Goal: Task Accomplishment & Management: Manage account settings

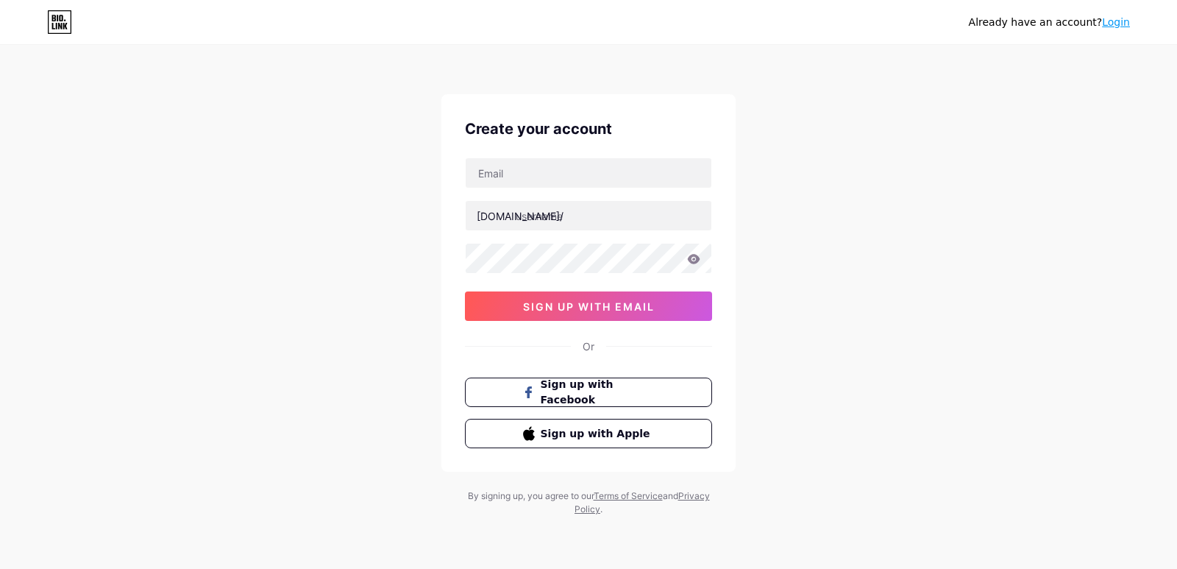
click at [638, 157] on div at bounding box center [588, 172] width 247 height 31
click at [634, 169] on input "text" at bounding box center [589, 172] width 246 height 29
type input "[EMAIL_ADDRESS][DOMAIN_NAME]"
click at [633, 214] on input "text" at bounding box center [589, 215] width 246 height 29
type input "simplerishta"
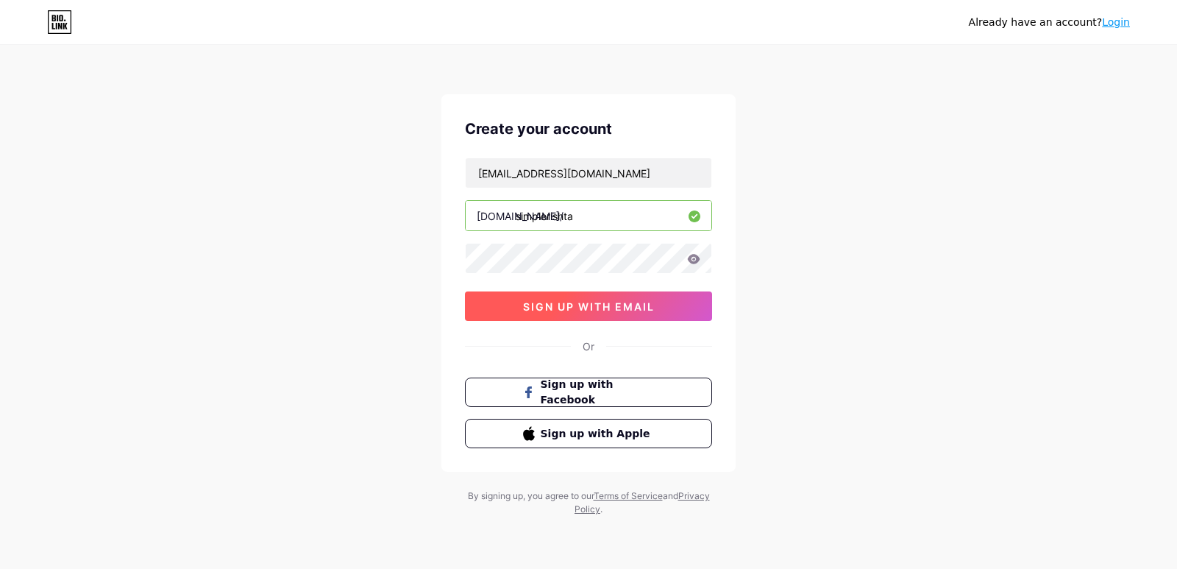
click at [609, 303] on span "sign up with email" at bounding box center [589, 306] width 132 height 13
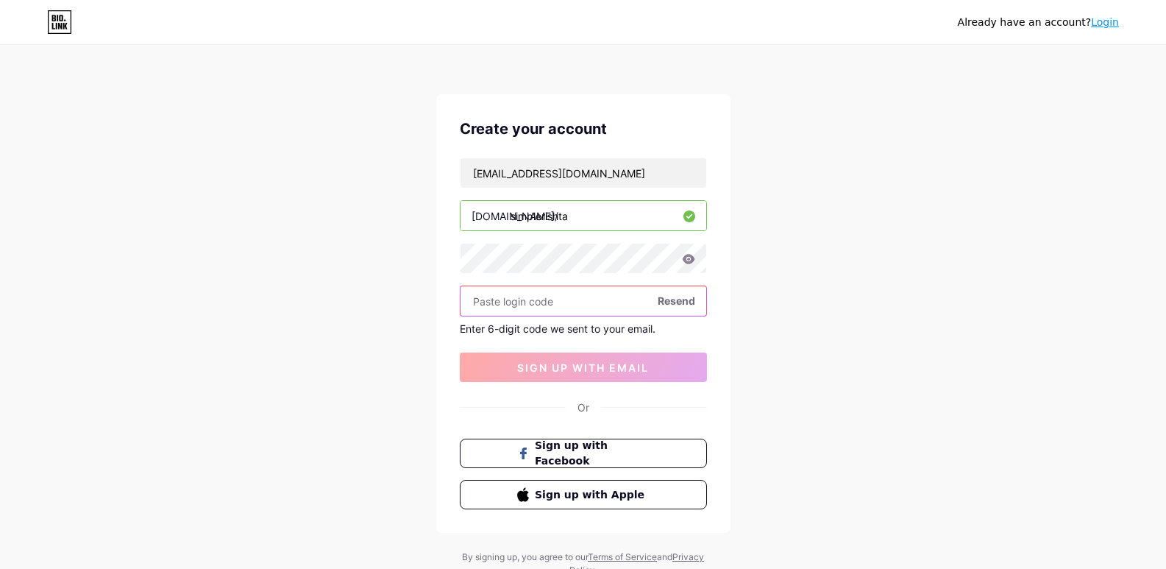
paste input "167771"
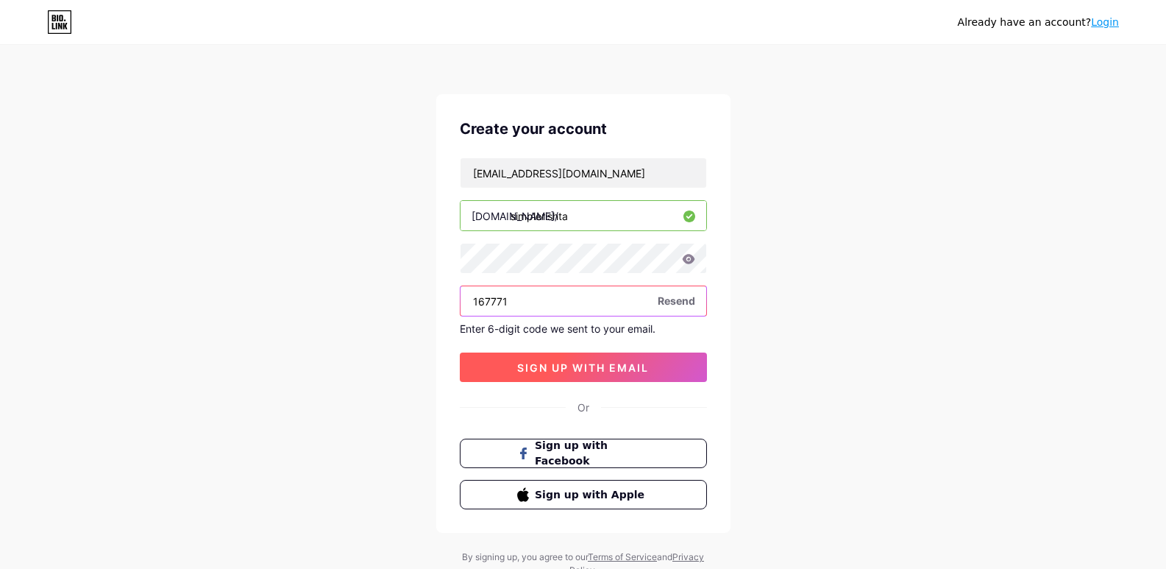
type input "167771"
click at [528, 367] on span "sign up with email" at bounding box center [583, 367] width 132 height 13
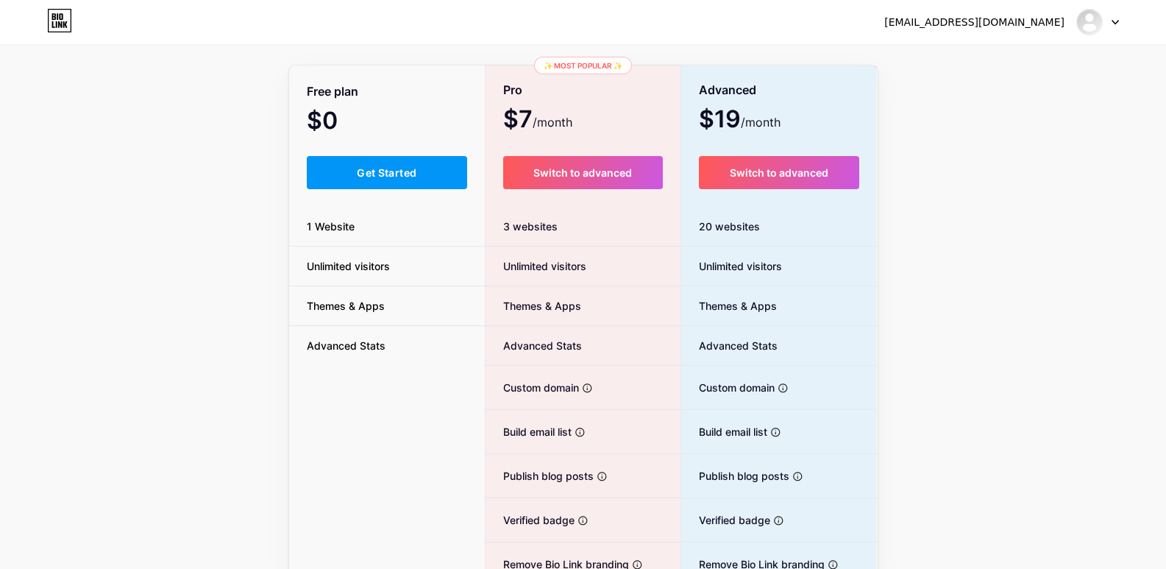
scroll to position [154, 0]
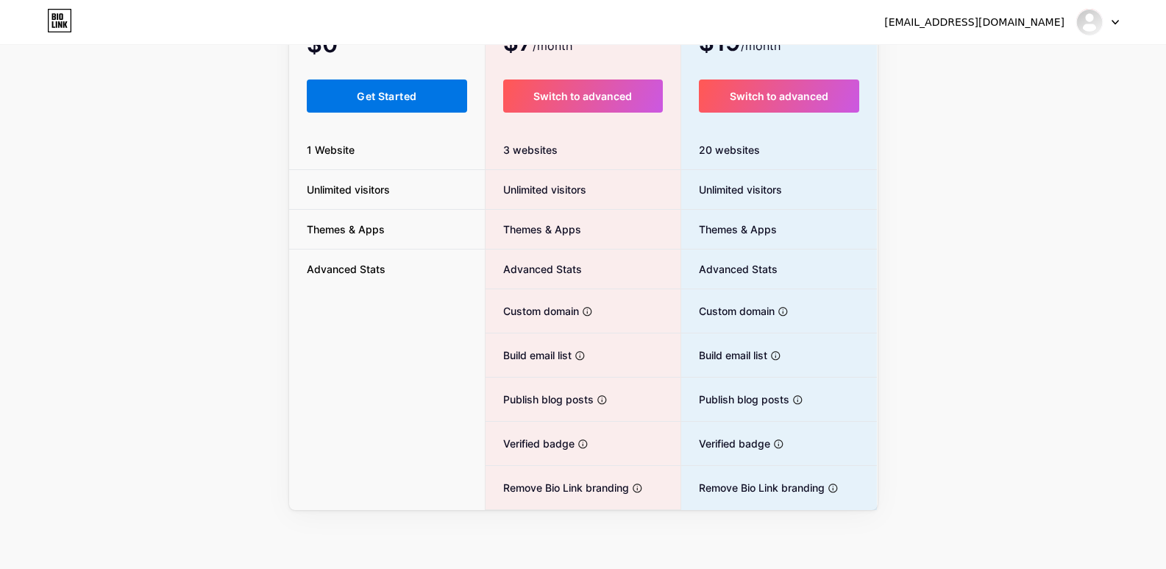
click at [418, 107] on button "Get Started" at bounding box center [387, 95] width 161 height 33
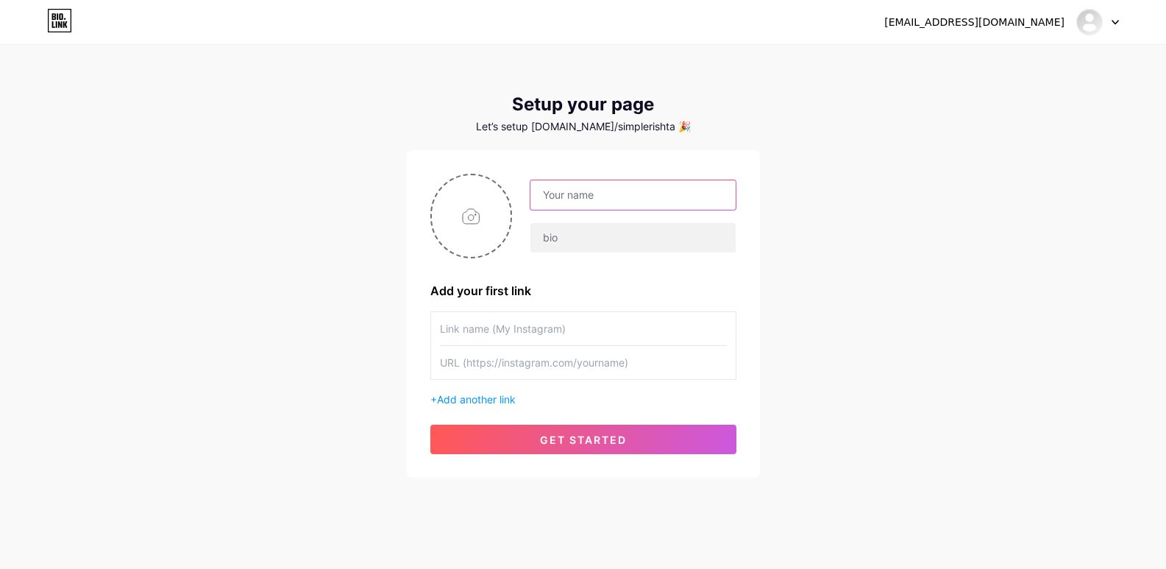
click at [582, 208] on input "text" at bounding box center [633, 194] width 205 height 29
type input "Simple Rishta"
click at [575, 234] on input "text" at bounding box center [633, 237] width 205 height 29
click at [486, 225] on input "file" at bounding box center [471, 216] width 79 height 82
type input "C:\fakepath\Capture.PNG"
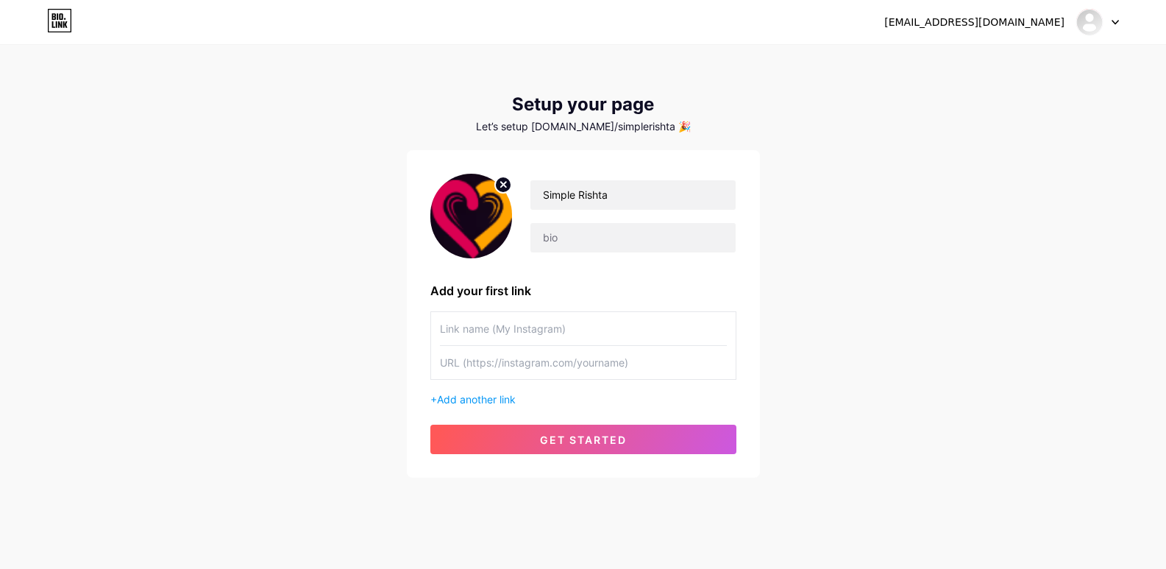
click at [476, 223] on img at bounding box center [471, 216] width 82 height 85
click at [506, 188] on circle at bounding box center [503, 185] width 16 height 16
click at [469, 213] on input "file" at bounding box center [471, 216] width 79 height 82
type input "C:\fakepath\website-logo-pink-orange.webp"
click at [503, 191] on circle at bounding box center [503, 185] width 16 height 16
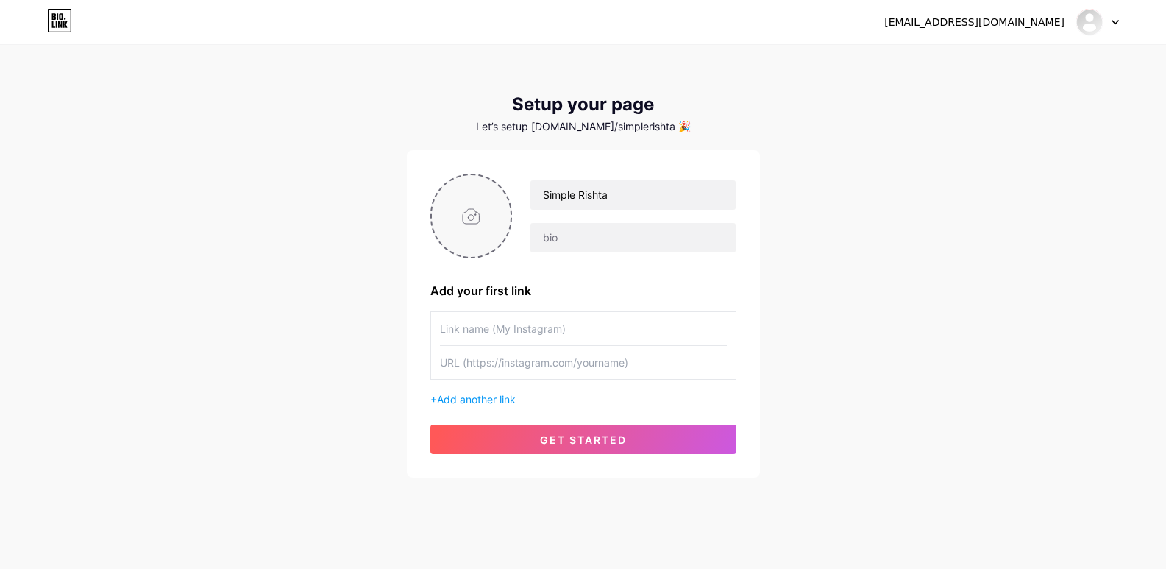
click at [455, 236] on input "file" at bounding box center [471, 216] width 79 height 82
type input "C:\fakepath\Capture.PNG"
click at [529, 339] on input "text" at bounding box center [583, 328] width 287 height 33
click at [508, 359] on input "text" at bounding box center [583, 362] width 287 height 33
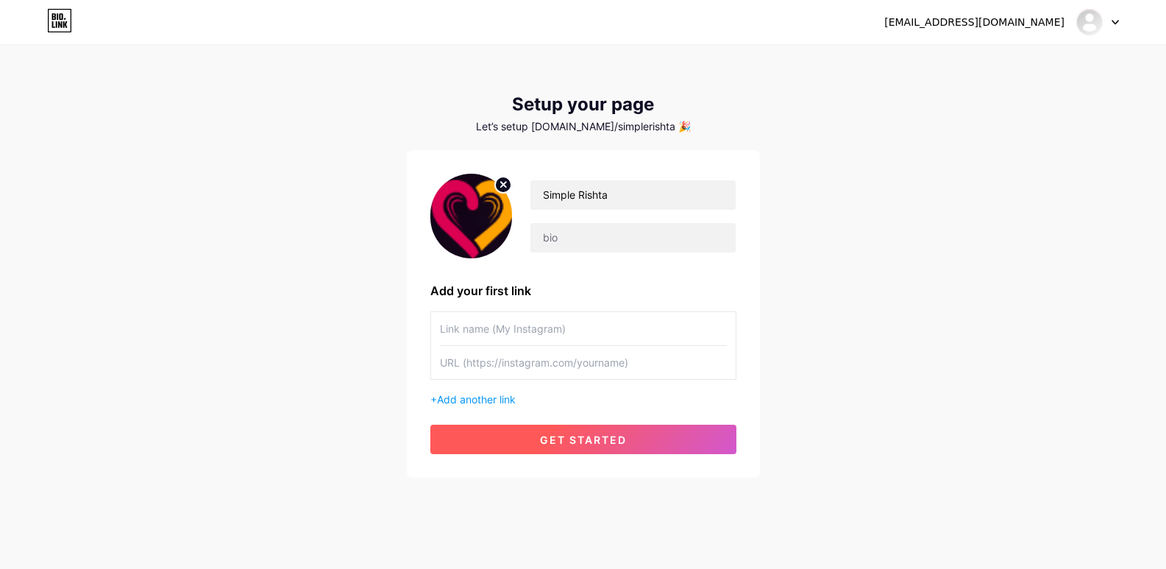
paste input "[URL][DOMAIN_NAME]"
type input "[URL][DOMAIN_NAME]"
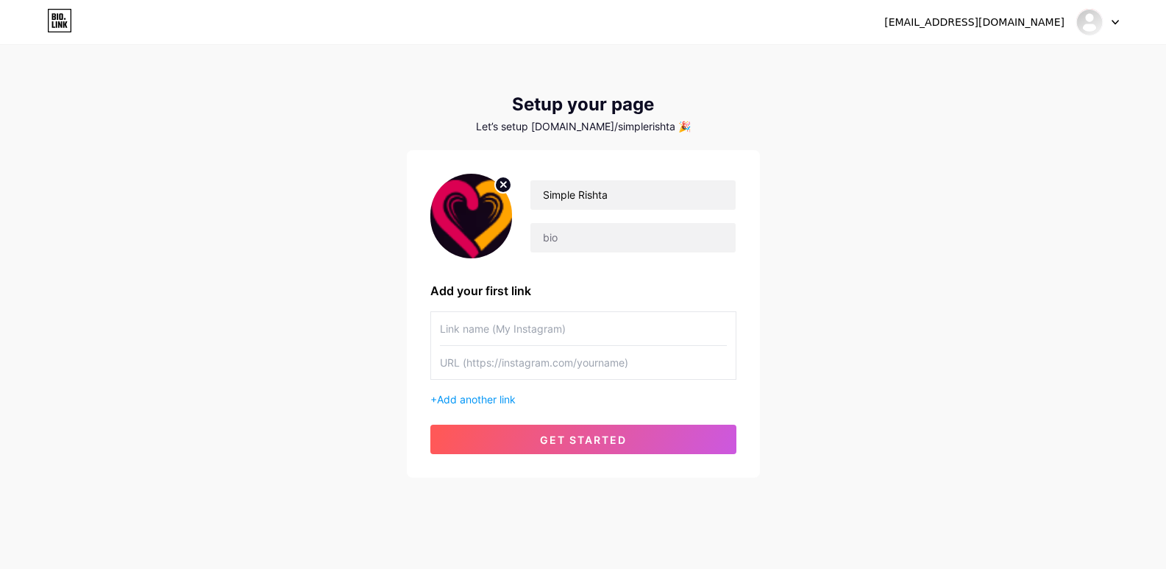
paste input "[URL][DOMAIN_NAME]"
drag, startPoint x: 580, startPoint y: 363, endPoint x: 635, endPoint y: 362, distance: 55.2
click at [635, 362] on input "[URL][DOMAIN_NAME]" at bounding box center [583, 362] width 287 height 33
type input "[URL][DOMAIN_NAME]"
click at [593, 319] on input "text" at bounding box center [583, 328] width 287 height 33
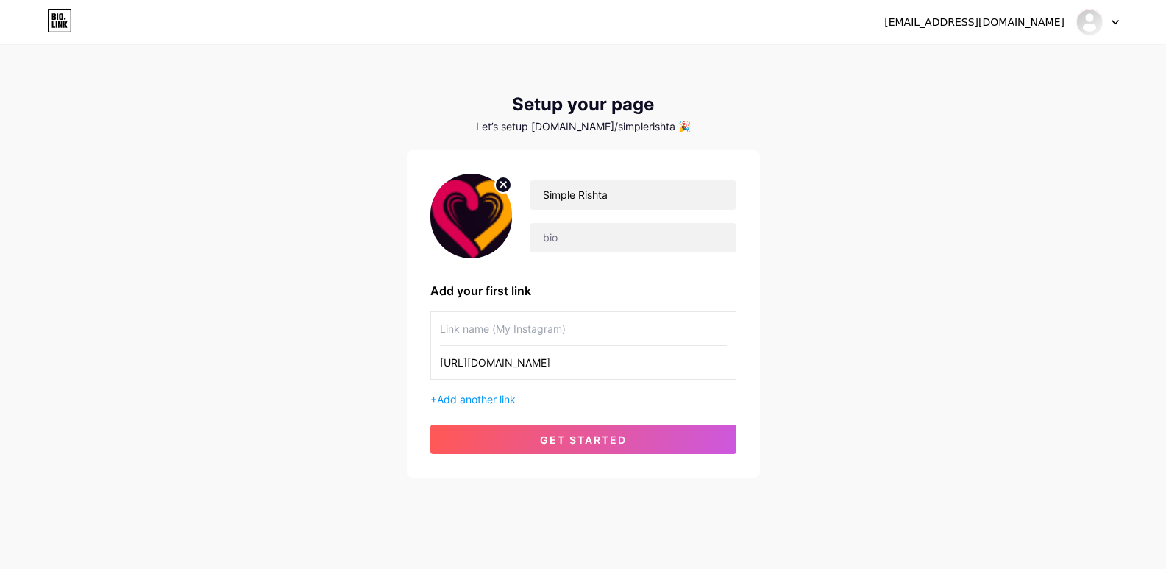
paste input "simplerishta"
type input "simplerishta"
click at [505, 397] on span "Add another link" at bounding box center [476, 399] width 79 height 13
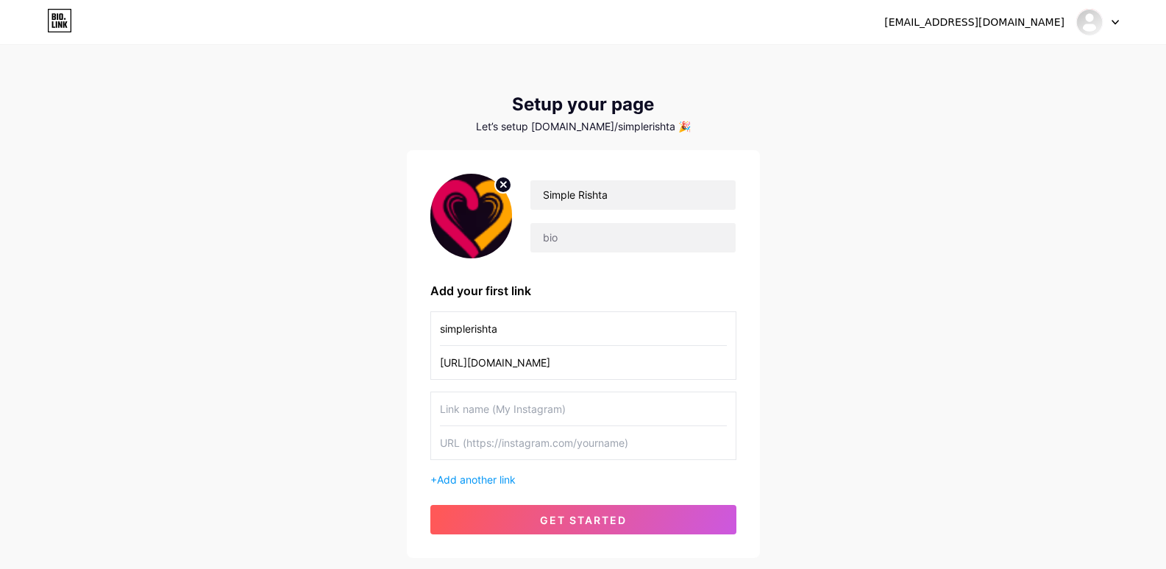
click at [584, 413] on input "text" at bounding box center [583, 408] width 287 height 33
click at [500, 430] on input "text" at bounding box center [583, 442] width 287 height 33
paste input "[URL][DOMAIN_NAME]"
type input "[URL][DOMAIN_NAME]"
click at [553, 193] on input "Simple Rishta" at bounding box center [633, 194] width 205 height 29
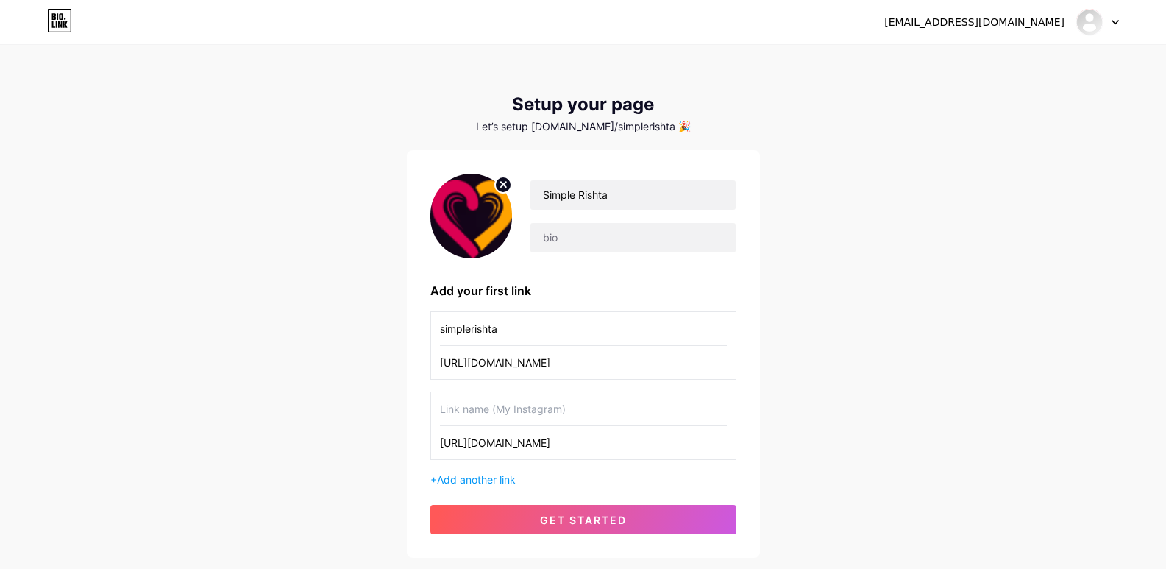
click at [568, 411] on input "text" at bounding box center [583, 408] width 287 height 33
paste input "simplerishta"
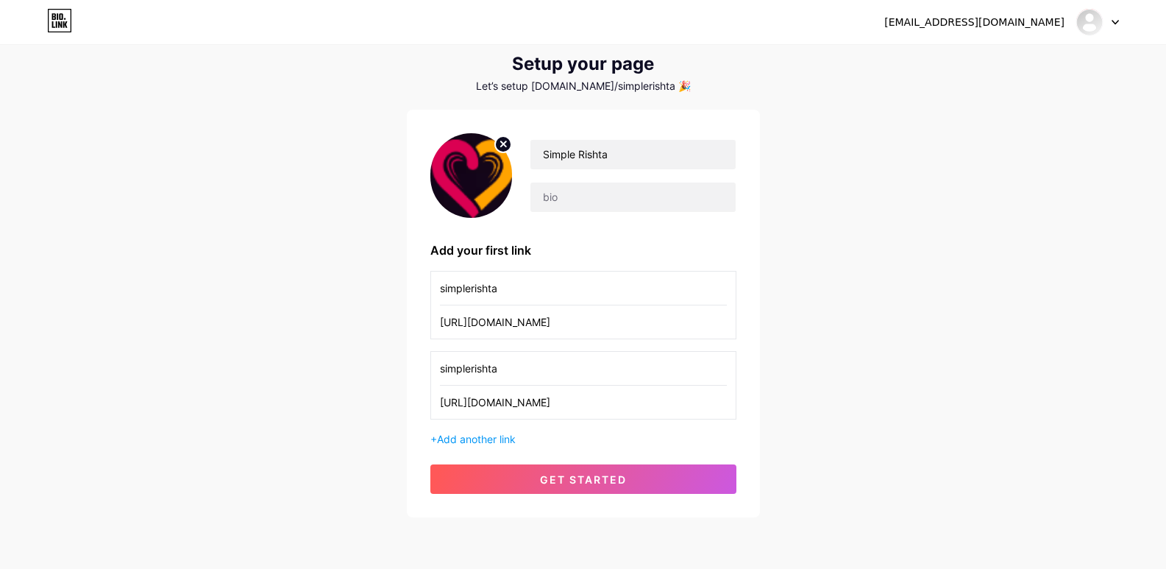
scroll to position [54, 0]
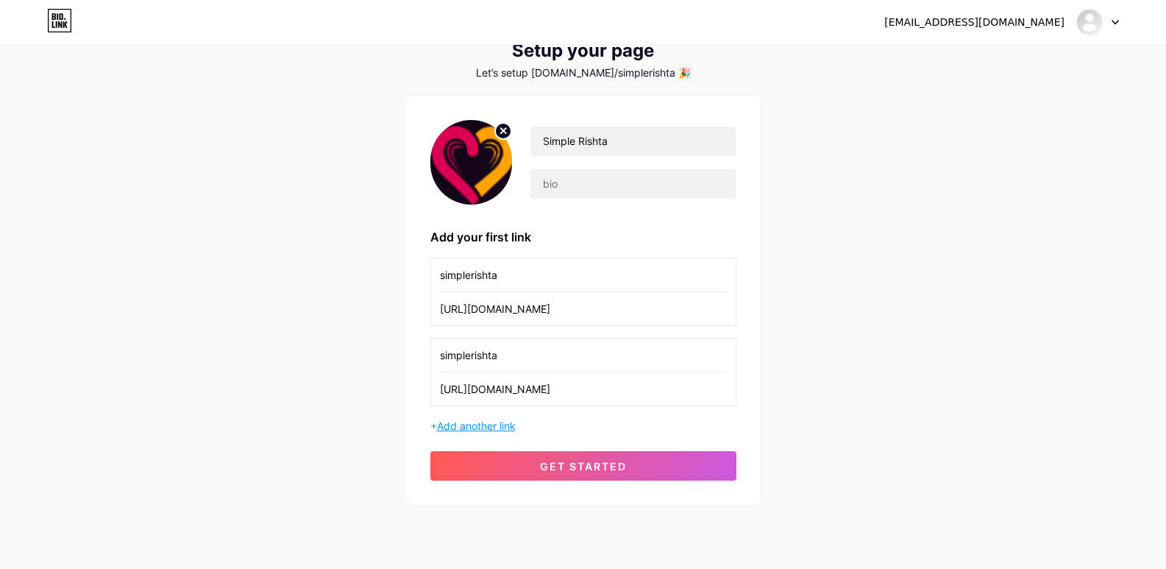
type input "simplerishta"
click at [506, 423] on span "Add another link" at bounding box center [476, 425] width 79 height 13
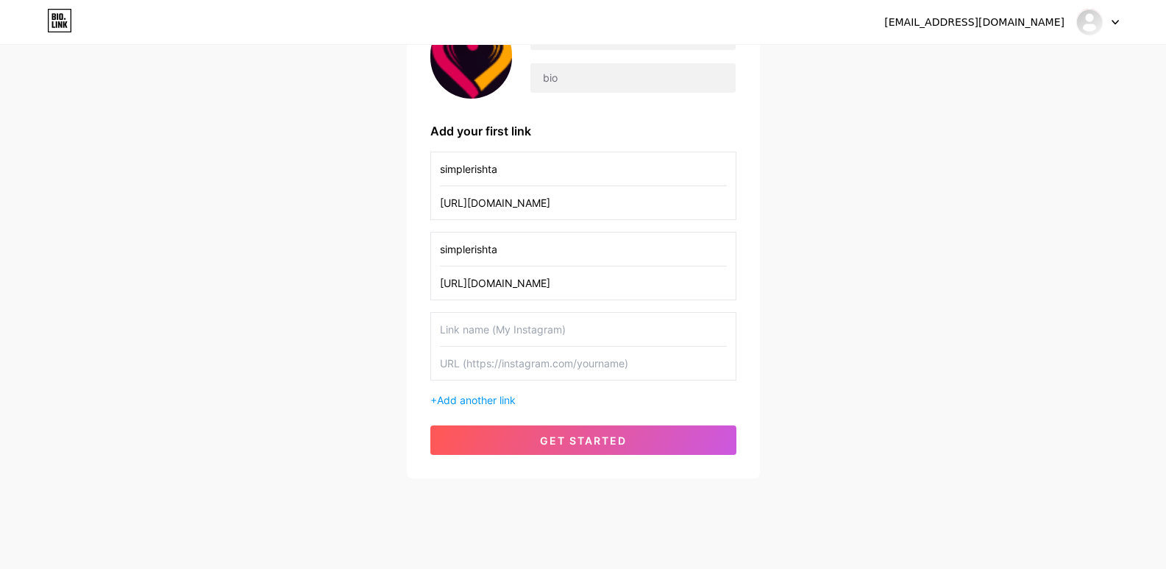
scroll to position [175, 0]
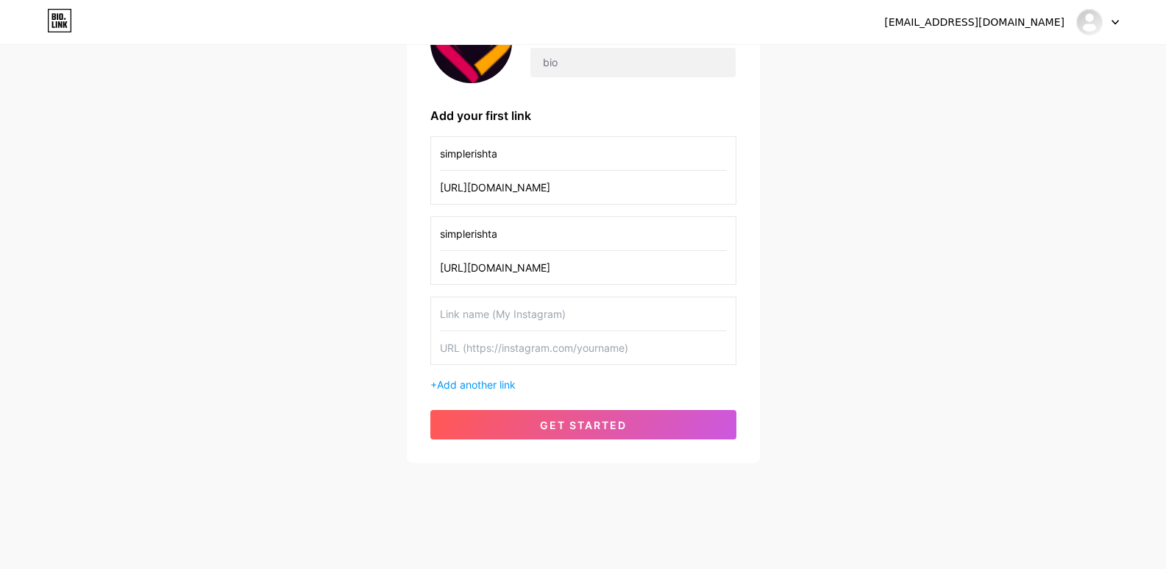
drag, startPoint x: 503, startPoint y: 142, endPoint x: 508, endPoint y: 304, distance: 162.0
click at [425, 158] on div "Simple Rishta Add your first link simplerishta [URL][DOMAIN_NAME] simplerishta …" at bounding box center [583, 219] width 353 height 488
click at [511, 316] on input "text" at bounding box center [583, 313] width 287 height 33
paste input "simplerishta"
type input "simplerishta"
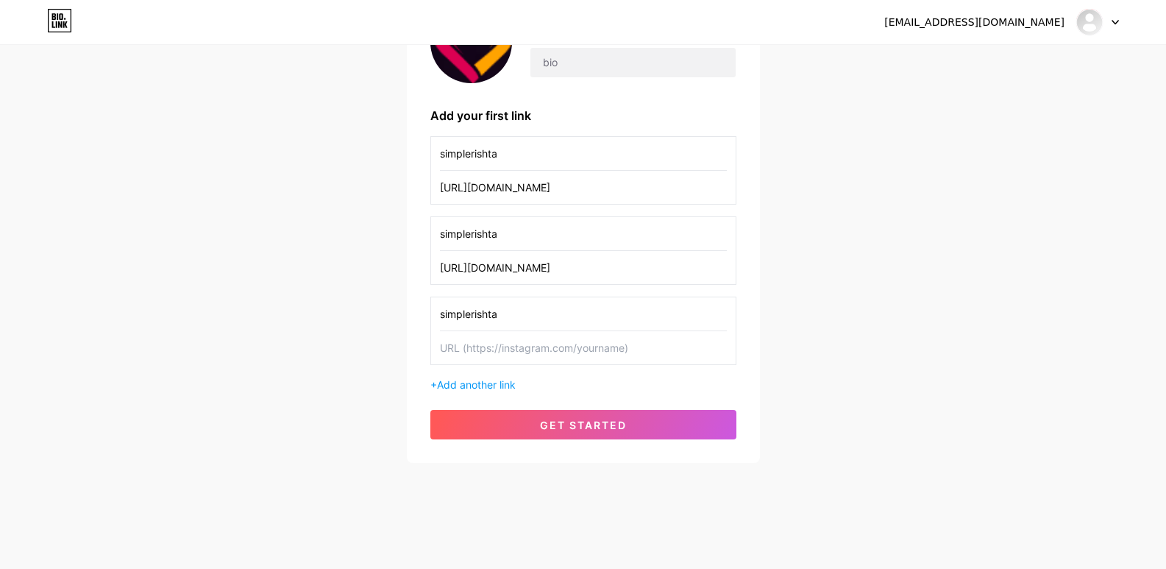
click at [565, 345] on input "text" at bounding box center [583, 347] width 287 height 33
paste input "[URL][DOMAIN_NAME]"
type input "[URL][DOMAIN_NAME]"
drag, startPoint x: 662, startPoint y: 196, endPoint x: 426, endPoint y: 209, distance: 236.6
click at [426, 209] on div "Simple Rishta Add your first link simplerishta [URL][DOMAIN_NAME] simplerishta …" at bounding box center [583, 219] width 353 height 488
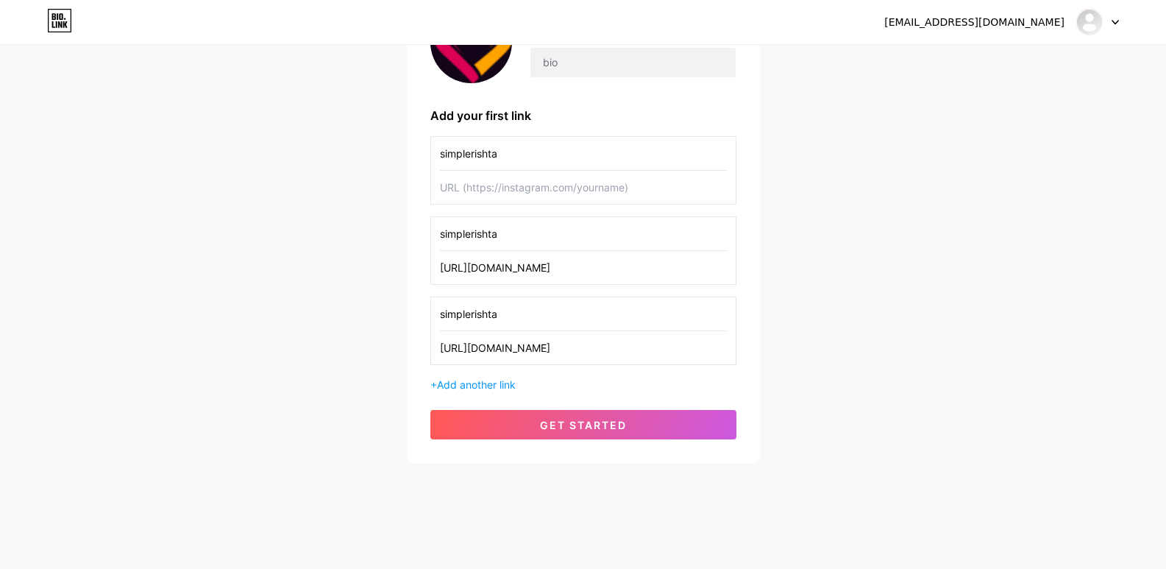
drag, startPoint x: 525, startPoint y: 158, endPoint x: 324, endPoint y: 158, distance: 200.1
click at [324, 158] on div "[EMAIL_ADDRESS][DOMAIN_NAME] Dashboard Logout Setup your page Let’s setup [DOMA…" at bounding box center [583, 167] width 1166 height 685
click at [529, 177] on input "text" at bounding box center [583, 187] width 287 height 33
paste input "[URL][DOMAIN_NAME]"
type input "[URL][DOMAIN_NAME]"
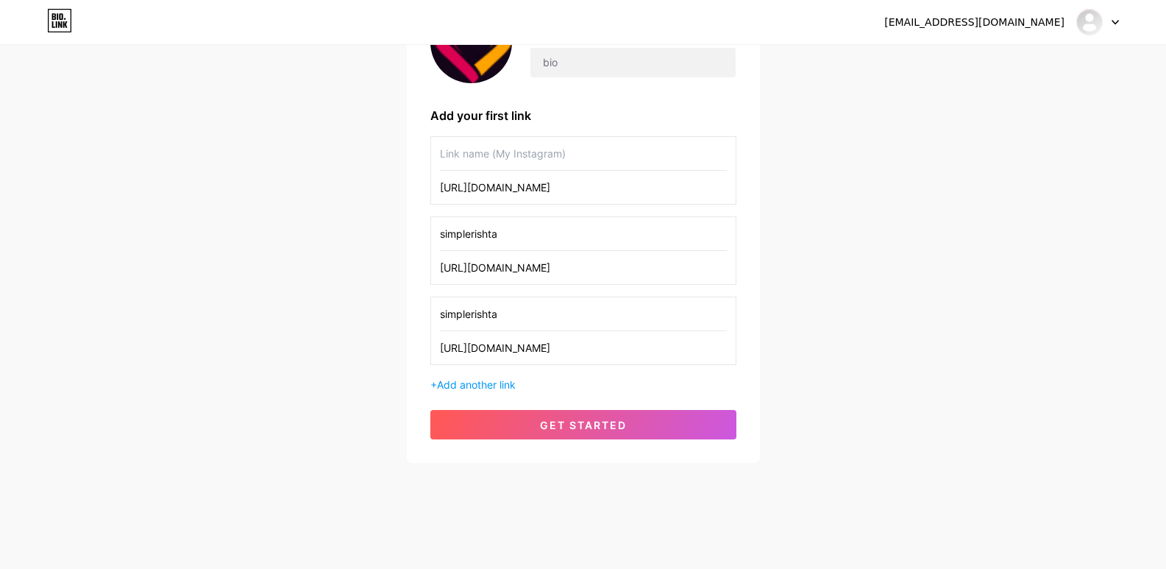
click at [549, 154] on input "text" at bounding box center [583, 153] width 287 height 33
paste input "simplerishta"
type input "simplerishta"
click at [503, 388] on span "Add another link" at bounding box center [476, 384] width 79 height 13
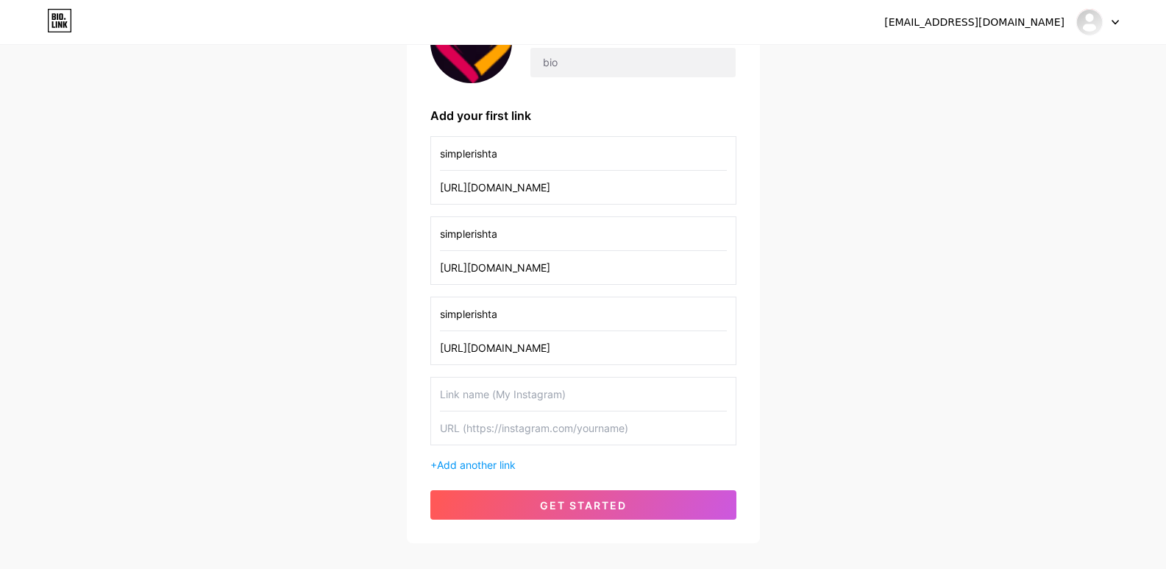
click at [532, 394] on input "text" at bounding box center [583, 393] width 287 height 33
click at [530, 443] on input "text" at bounding box center [583, 427] width 287 height 33
paste input "[URL][DOMAIN_NAME][DOMAIN_NAME]"
drag, startPoint x: 611, startPoint y: 428, endPoint x: 538, endPoint y: 434, distance: 73.1
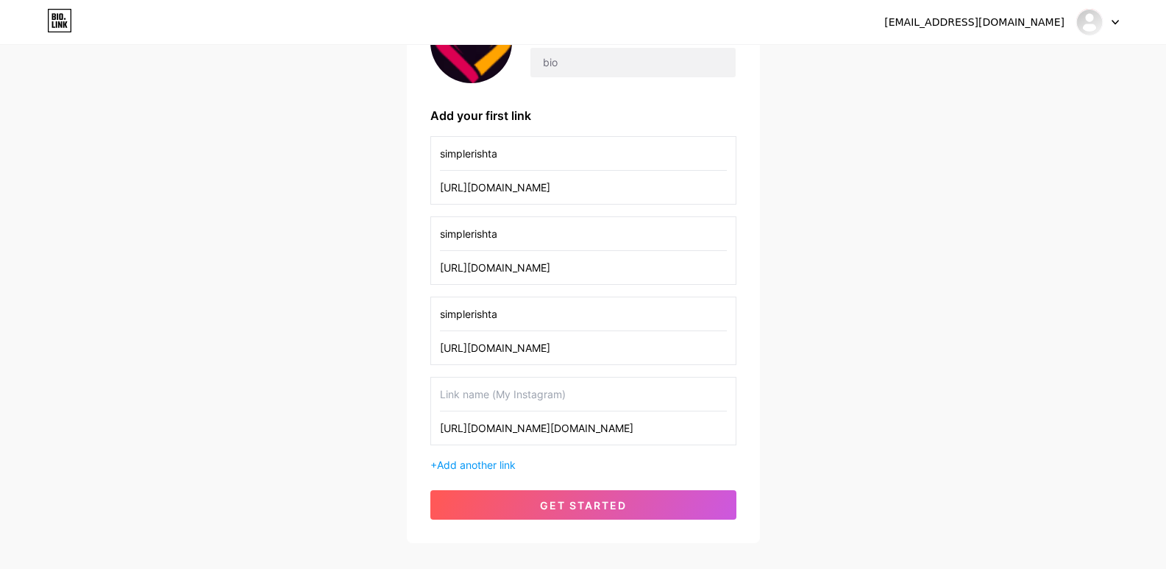
click at [538, 434] on input "[URL][DOMAIN_NAME][DOMAIN_NAME]" at bounding box center [583, 427] width 287 height 33
type input "[URL][DOMAIN_NAME][DOMAIN_NAME]"
click at [536, 407] on input "text" at bounding box center [583, 393] width 287 height 33
paste input "@simple.rishta"
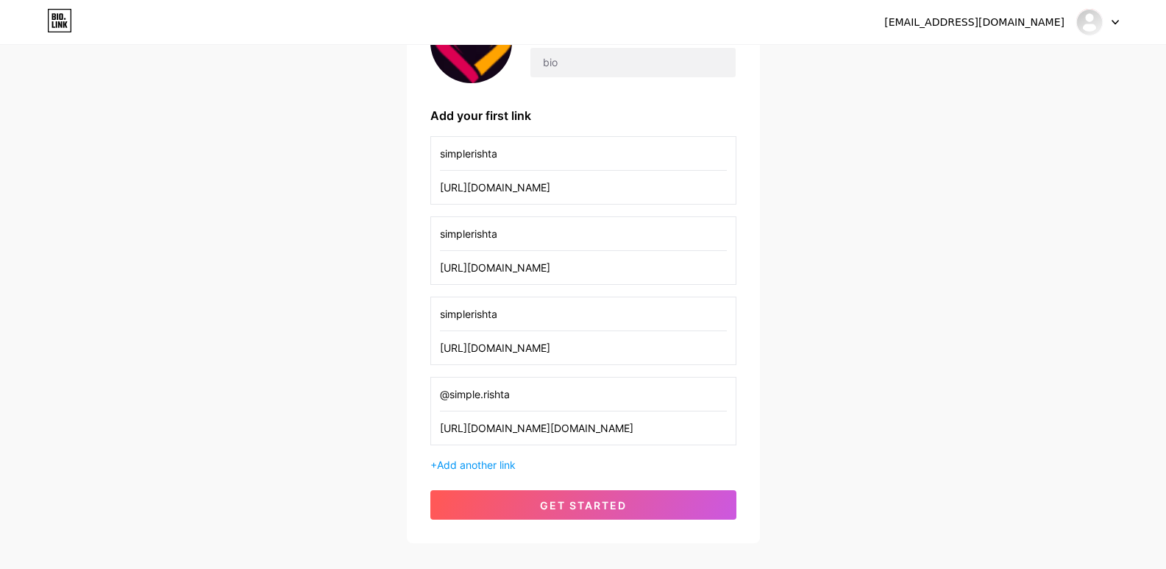
type input "@simple.rishta"
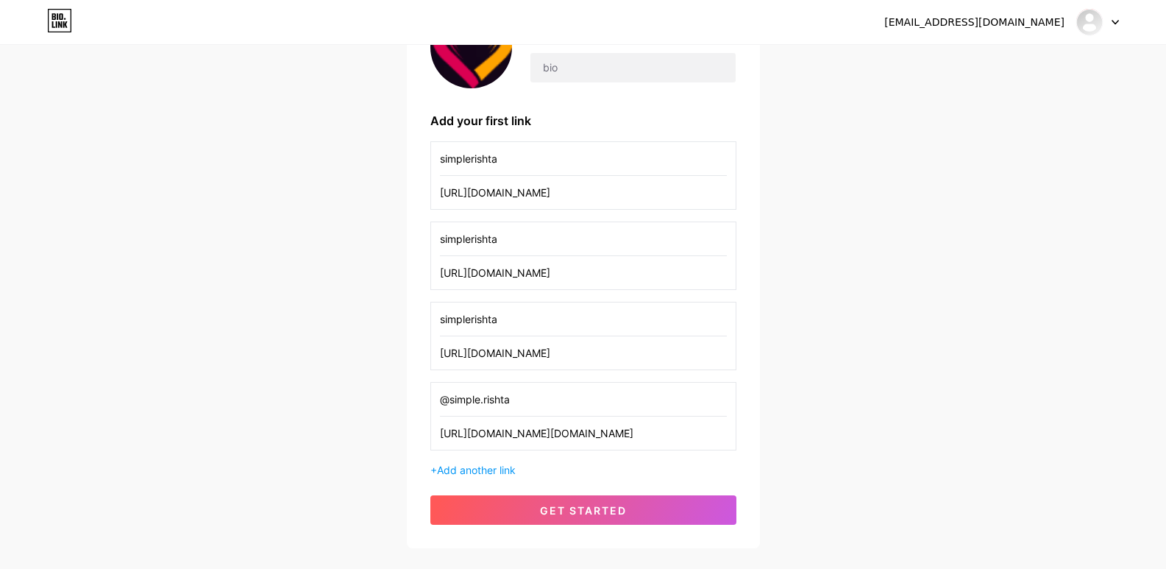
scroll to position [166, 0]
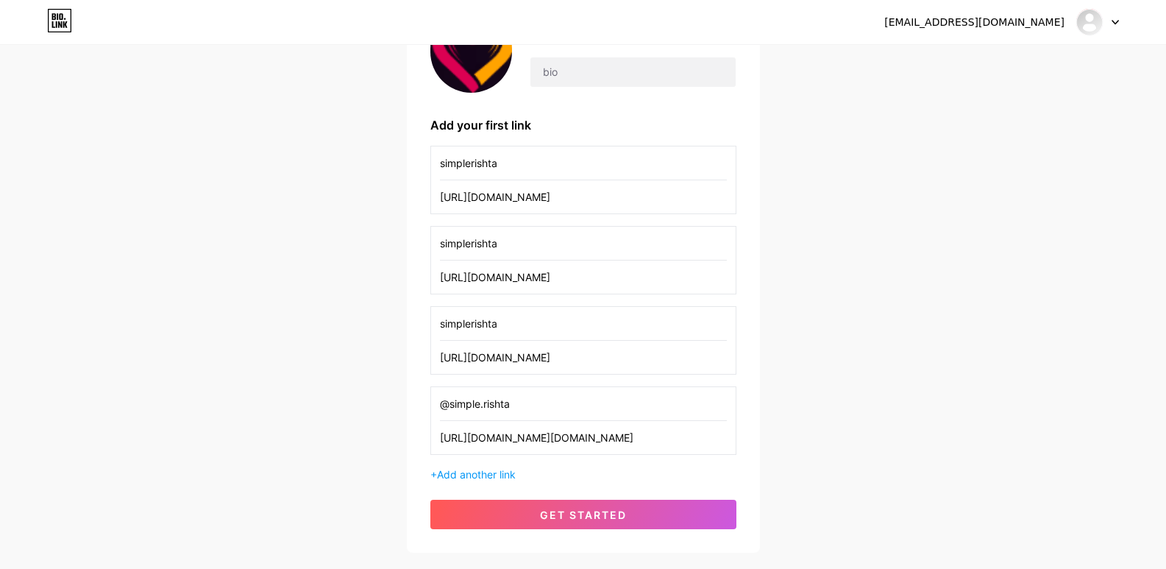
drag, startPoint x: 561, startPoint y: 408, endPoint x: 276, endPoint y: 430, distance: 286.3
click at [276, 430] on div "[EMAIL_ADDRESS][DOMAIN_NAME] Dashboard Logout Setup your page Let’s setup [DOMA…" at bounding box center [583, 216] width 1166 height 765
drag, startPoint x: 468, startPoint y: 442, endPoint x: 662, endPoint y: 379, distance: 204.3
click at [662, 379] on div "simplerishta [URL][DOMAIN_NAME] simplerishta [URL][DOMAIN_NAME] simplerishta [U…" at bounding box center [583, 314] width 306 height 336
paste input "[URL][DOMAIN_NAME]"
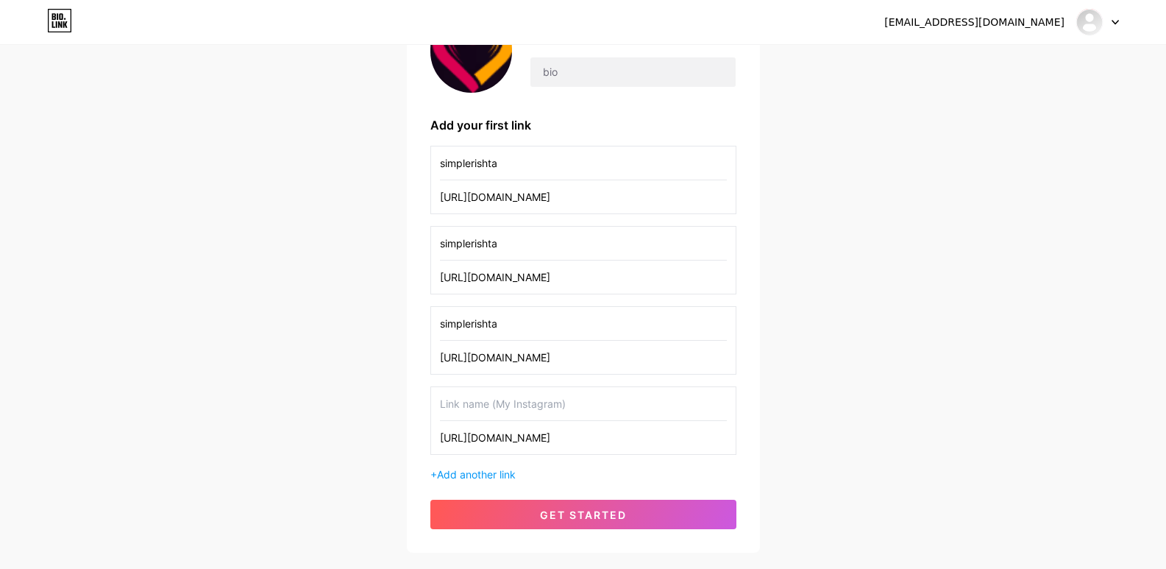
type input "[URL][DOMAIN_NAME]"
click at [601, 401] on input "text" at bounding box center [583, 403] width 287 height 33
paste input "simplerishta"
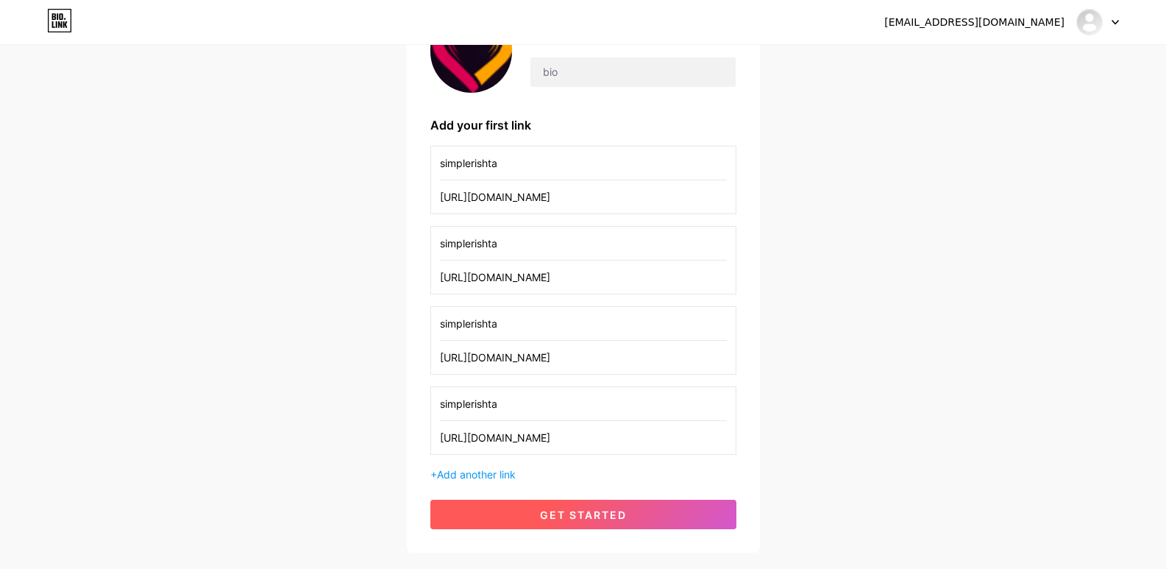
type input "simplerishta"
click at [588, 517] on span "get started" at bounding box center [583, 514] width 87 height 13
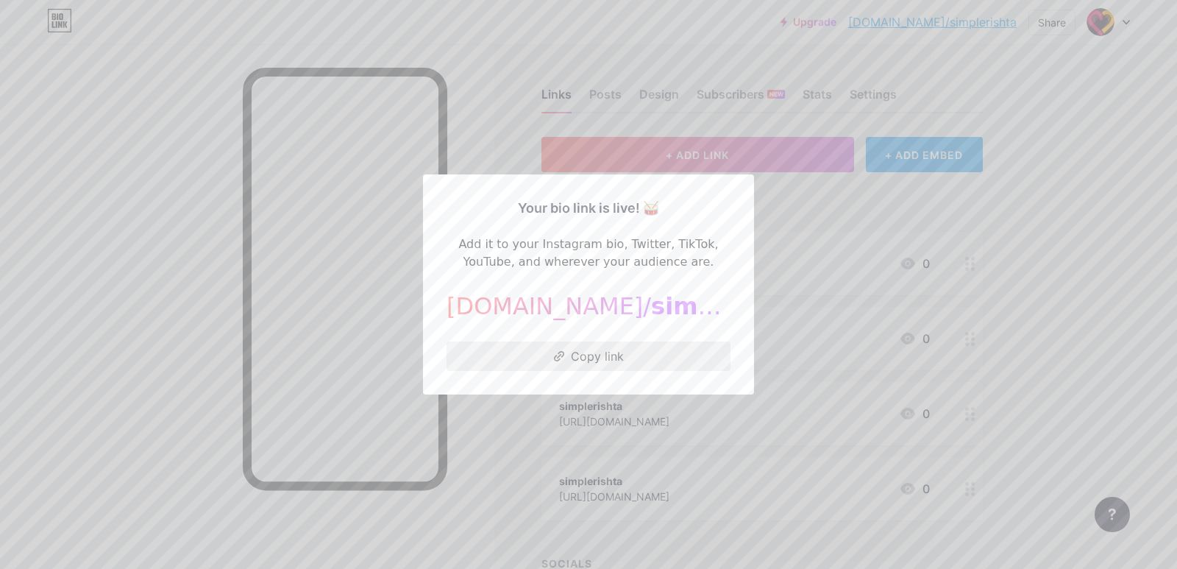
click at [597, 358] on button "Copy link" at bounding box center [589, 355] width 284 height 29
click at [733, 113] on div at bounding box center [588, 284] width 1177 height 569
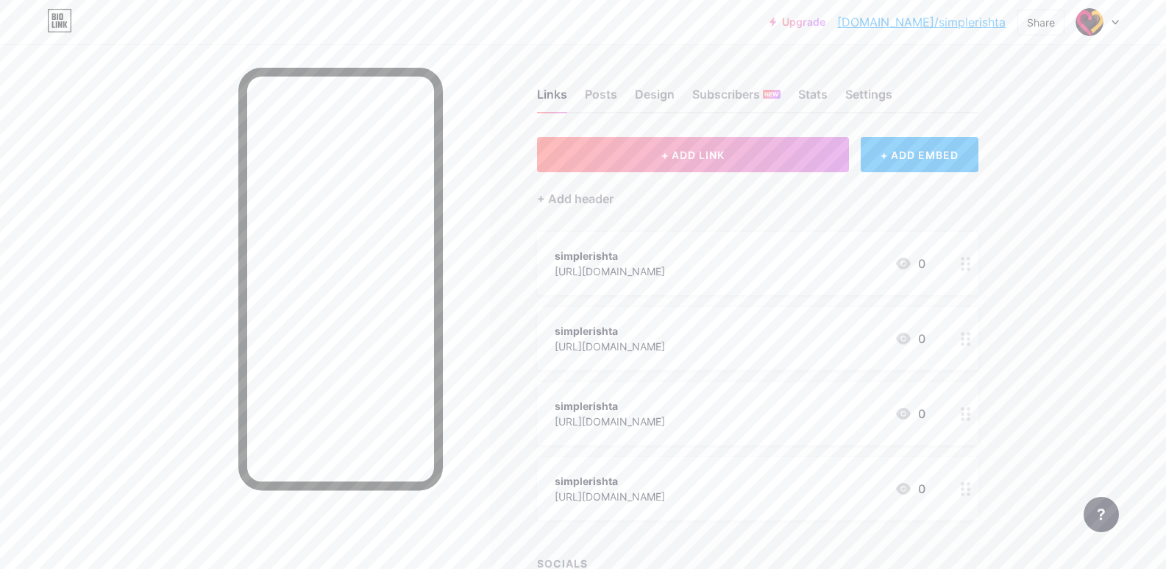
click at [1107, 18] on div at bounding box center [1098, 22] width 43 height 26
click at [1021, 161] on link "Account settings" at bounding box center [1027, 167] width 182 height 40
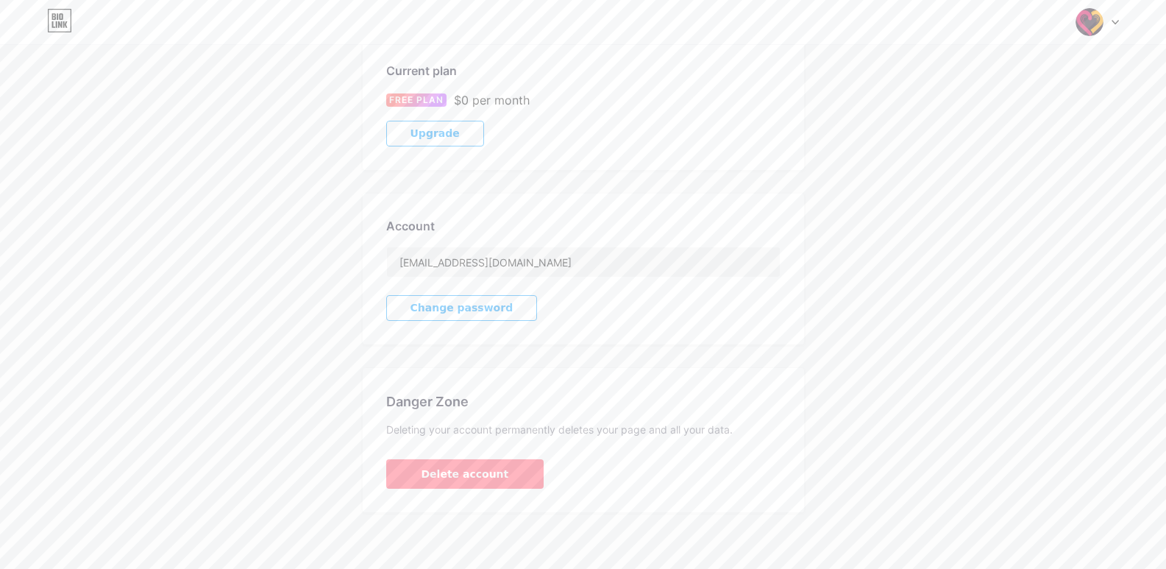
scroll to position [252, 0]
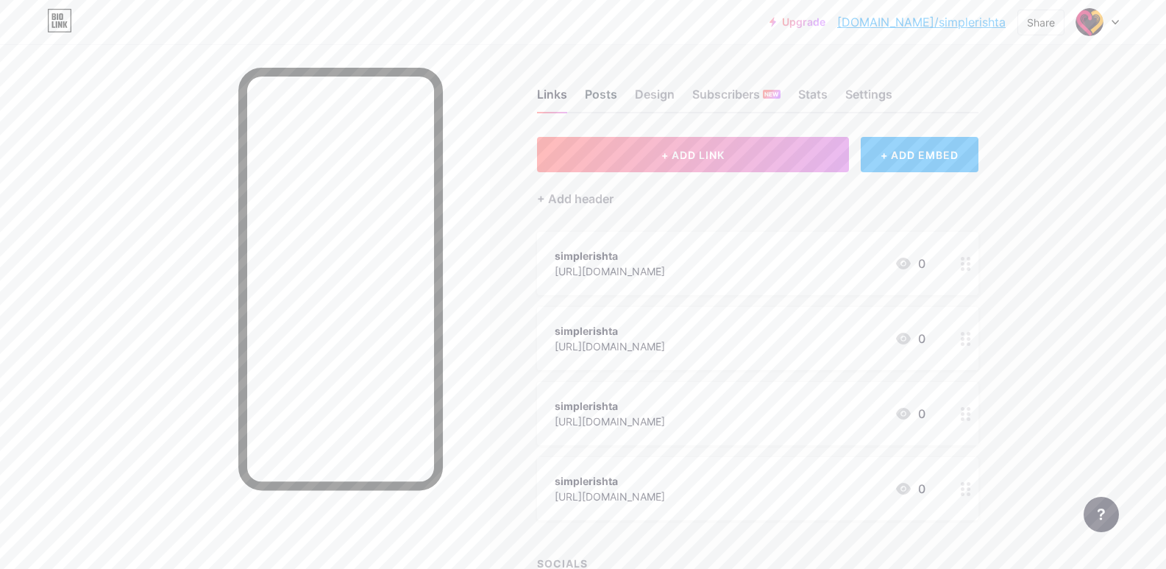
click at [603, 101] on div "Posts" at bounding box center [601, 98] width 32 height 26
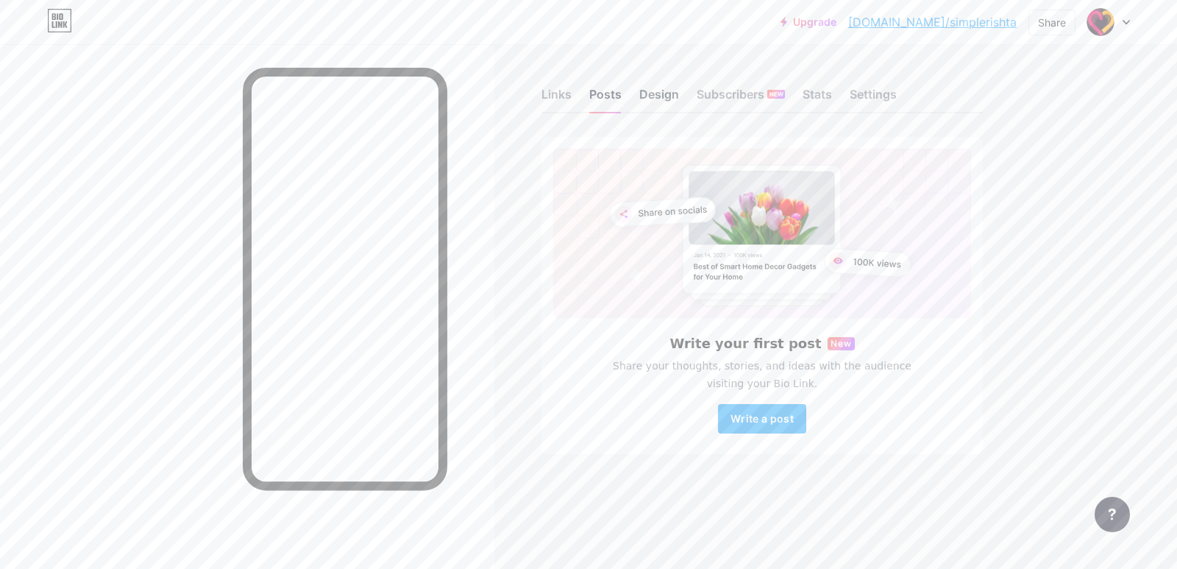
click at [657, 99] on div "Design" at bounding box center [659, 98] width 40 height 26
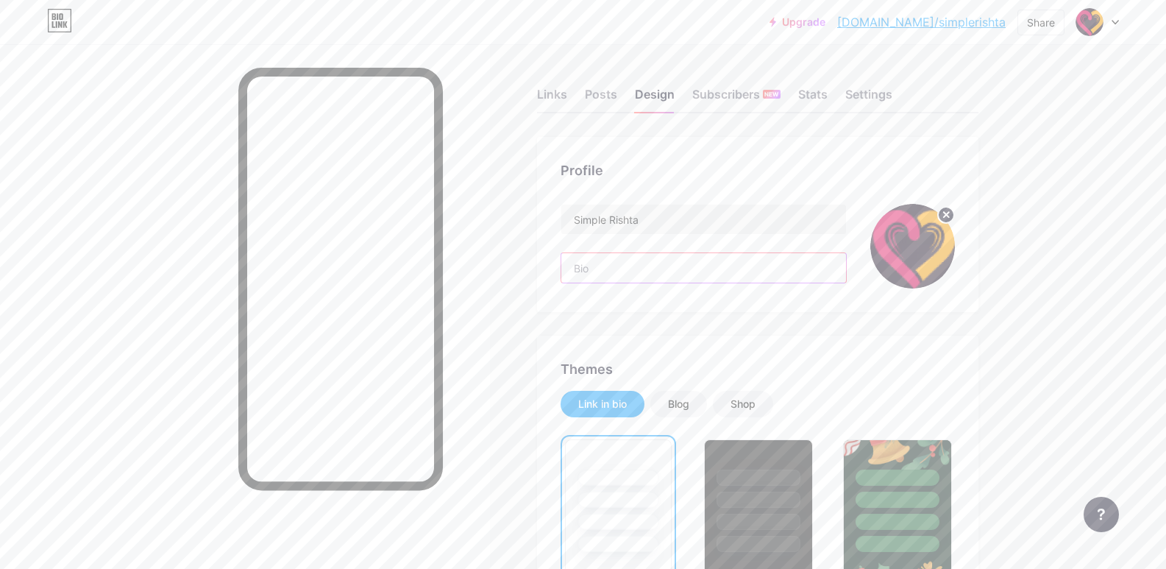
click at [712, 267] on input "text" at bounding box center [703, 267] width 285 height 29
paste input "At Simple Rishta matrimonial website, we understand the significance of finding…"
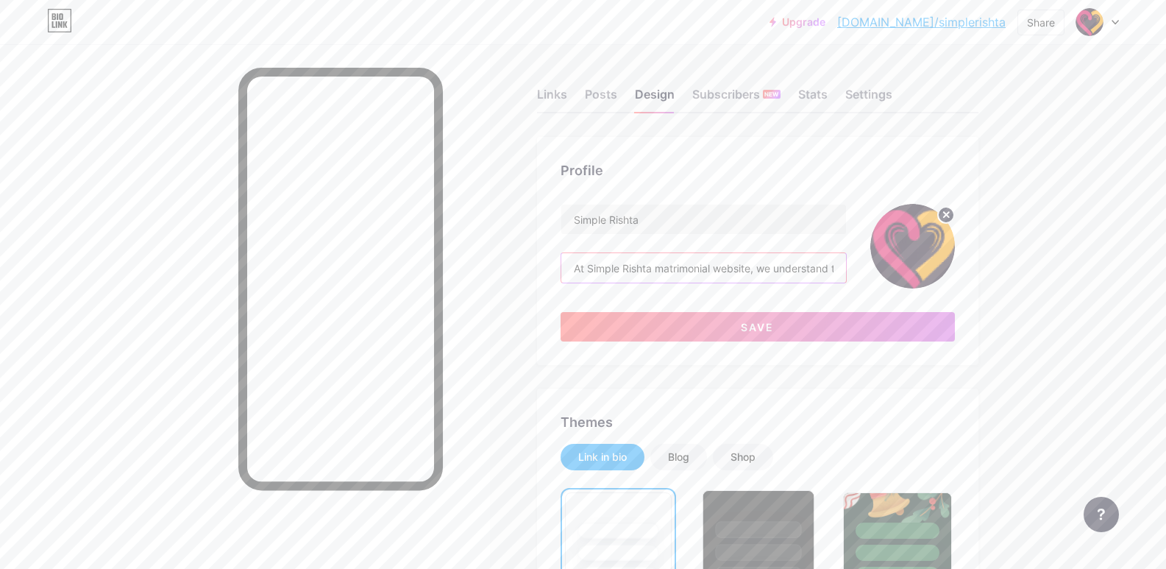
type input "At Simple Rishta matrimonial website, we understand the significance of finding…"
click at [732, 487] on div at bounding box center [758, 566] width 121 height 160
click at [744, 518] on div at bounding box center [758, 549] width 107 height 112
click at [908, 521] on div at bounding box center [898, 549] width 110 height 116
click at [710, 265] on input "At Simple Rishta matrimonial website, we understand the significance of finding…" at bounding box center [703, 267] width 285 height 29
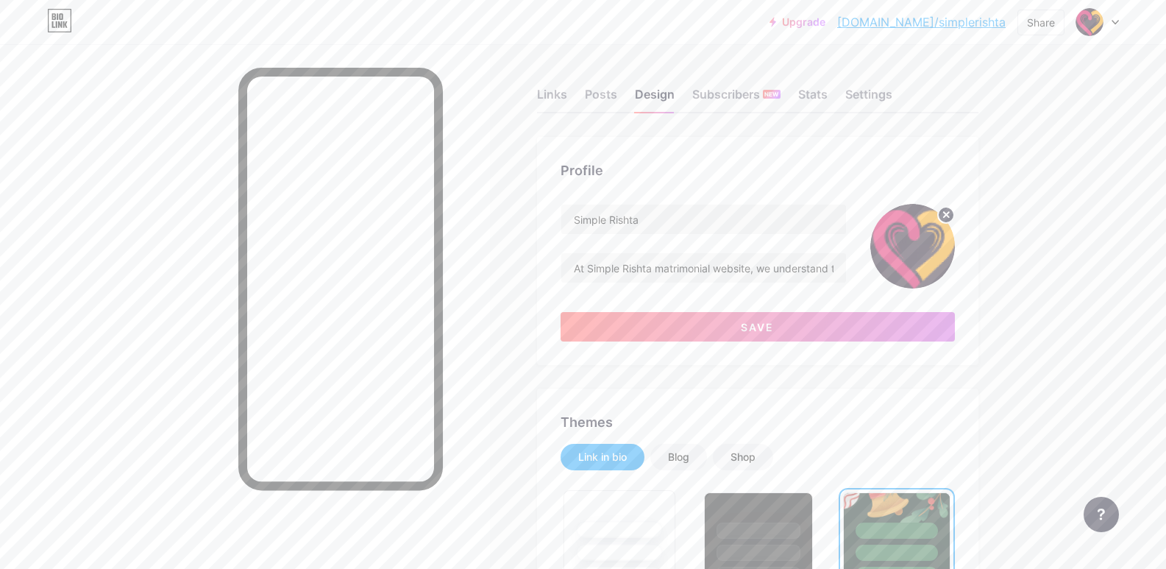
click at [653, 532] on div at bounding box center [619, 529] width 86 height 17
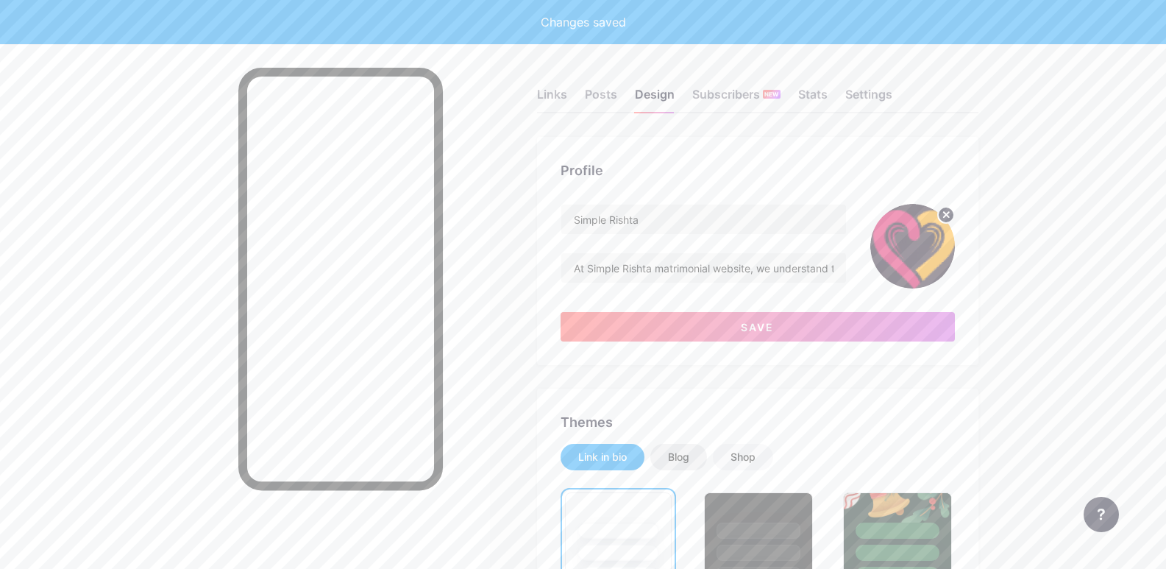
click at [689, 458] on div "Blog" at bounding box center [678, 457] width 21 height 15
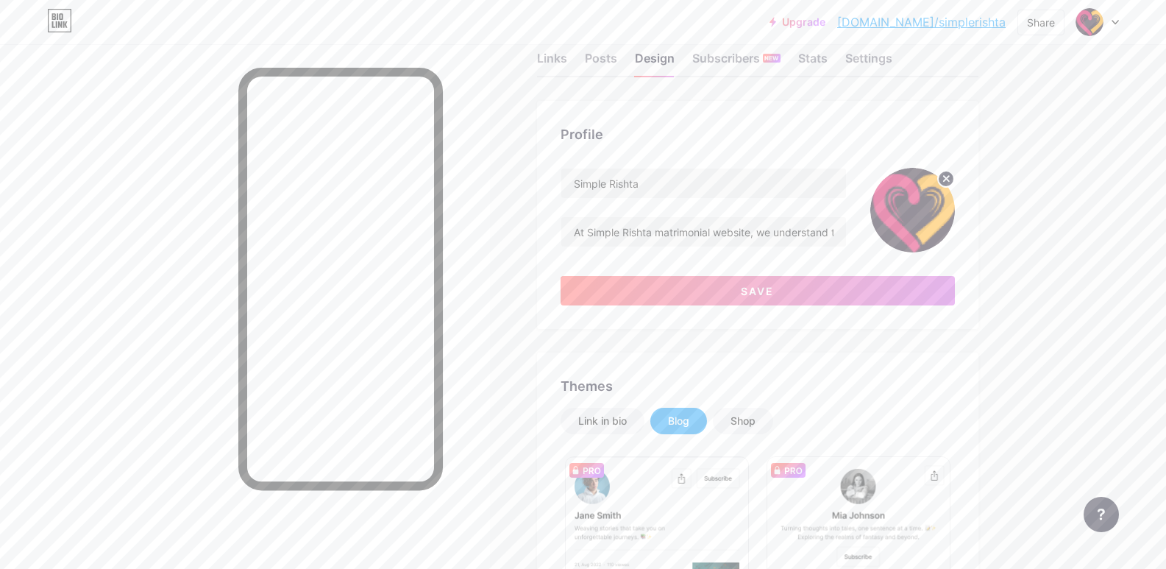
scroll to position [39, 0]
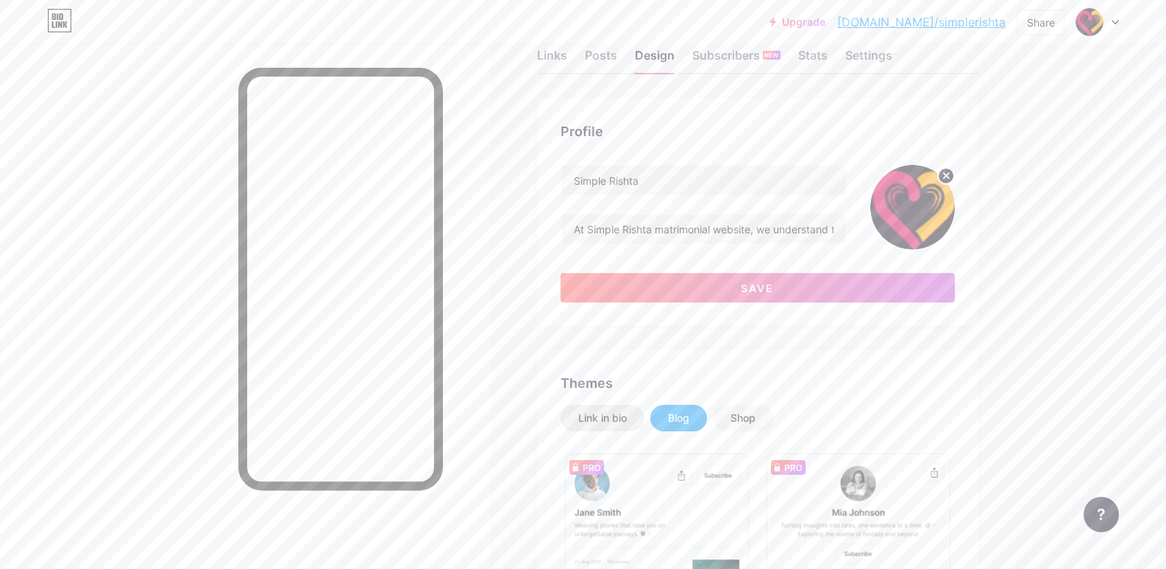
click at [627, 415] on div "Link in bio" at bounding box center [602, 418] width 49 height 15
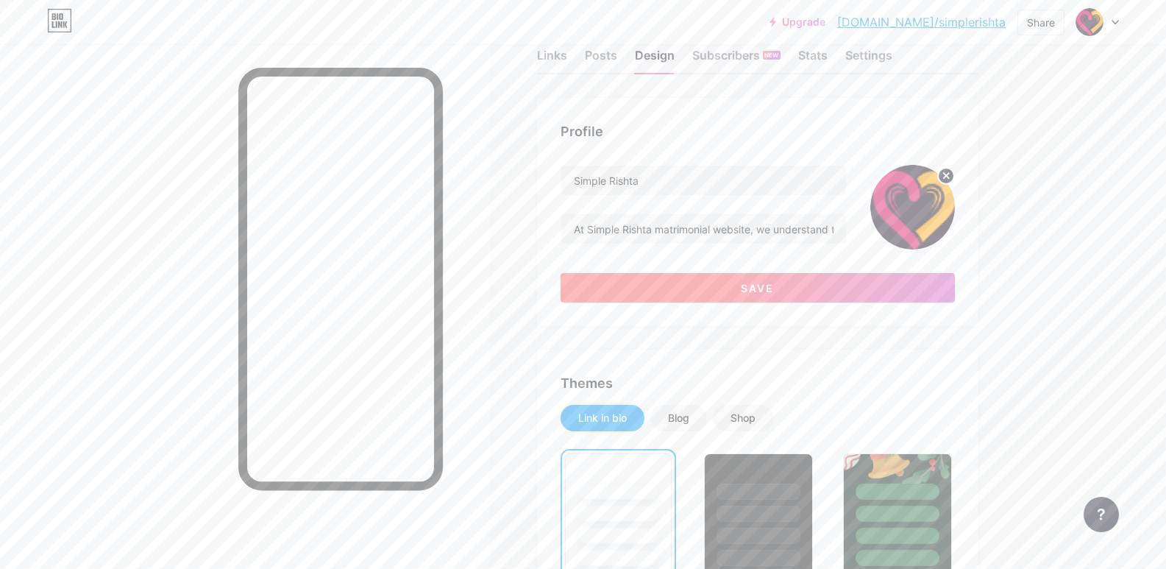
click at [706, 286] on button "Save" at bounding box center [758, 287] width 394 height 29
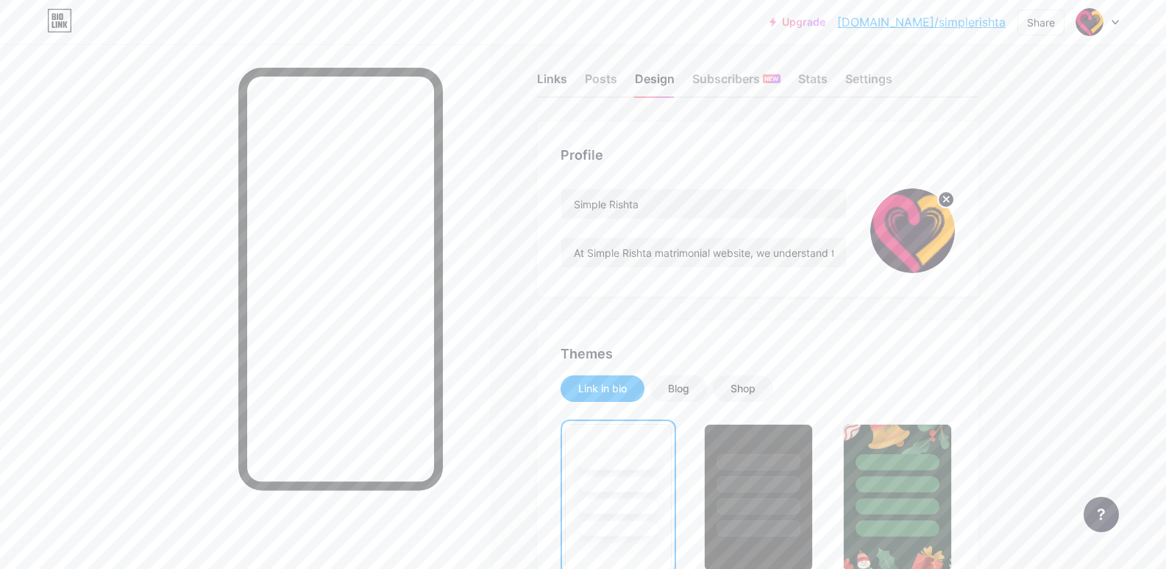
scroll to position [0, 0]
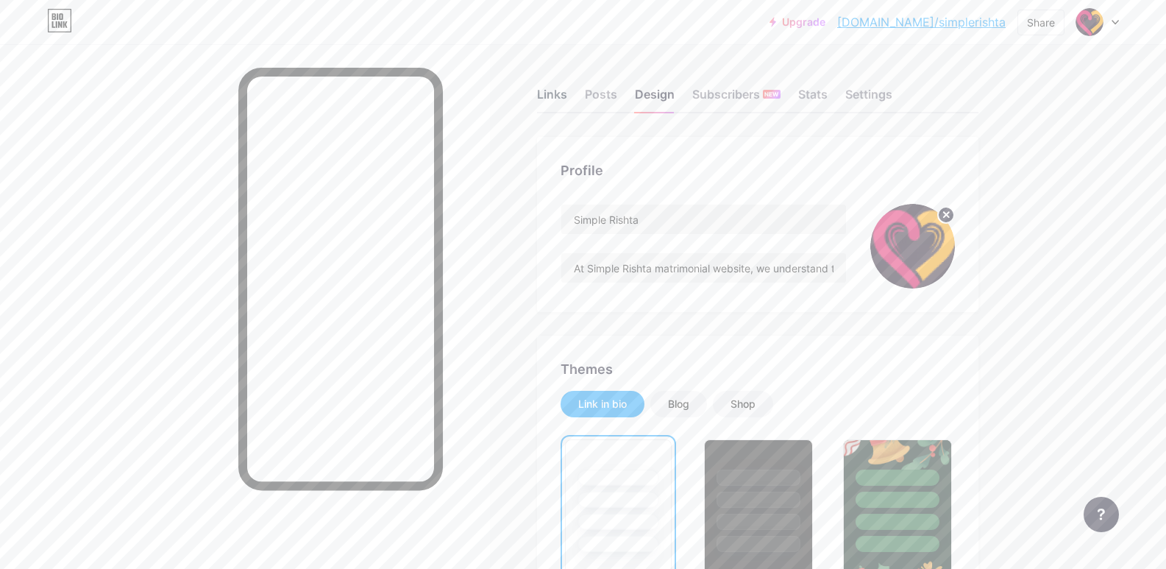
click at [560, 103] on div "Links" at bounding box center [552, 98] width 30 height 26
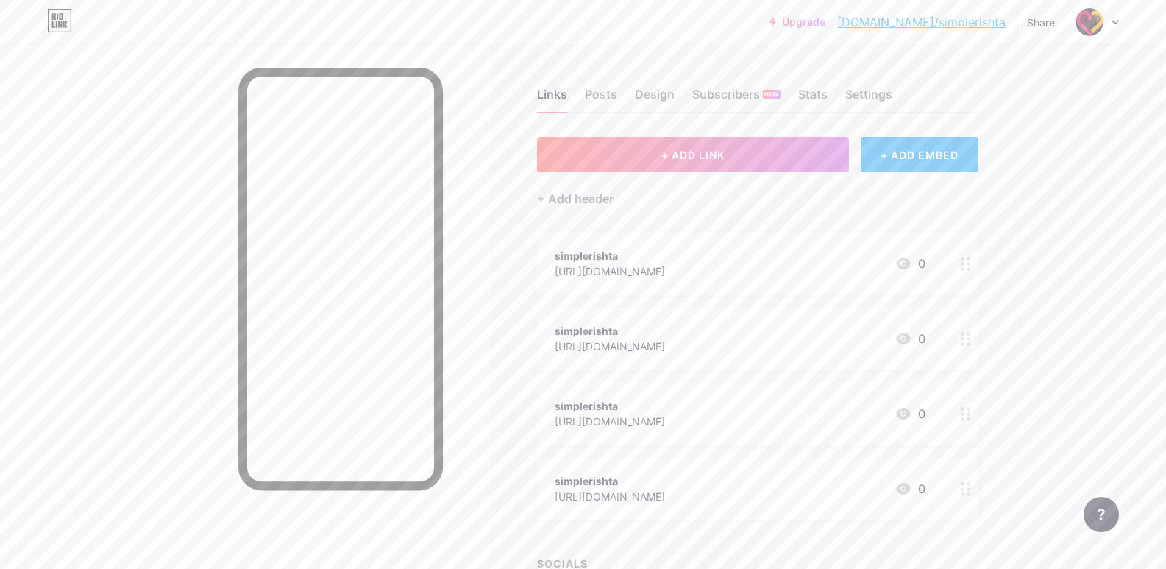
click at [798, 277] on div "simplerishta [URL][DOMAIN_NAME] 0" at bounding box center [740, 264] width 371 height 34
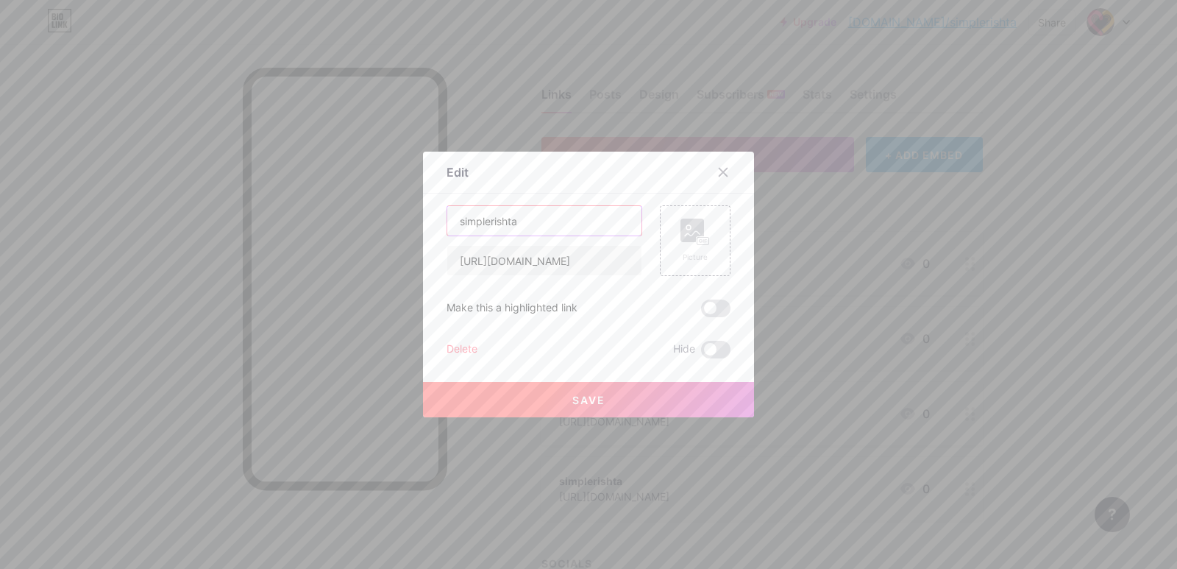
drag, startPoint x: 596, startPoint y: 223, endPoint x: 422, endPoint y: 239, distance: 175.1
click at [423, 239] on div "Edit Content YouTube Play YouTube video without leaving your page. ADD Vimeo Pl…" at bounding box center [588, 285] width 331 height 266
type input "Website"
click at [572, 400] on span "Save" at bounding box center [588, 400] width 33 height 13
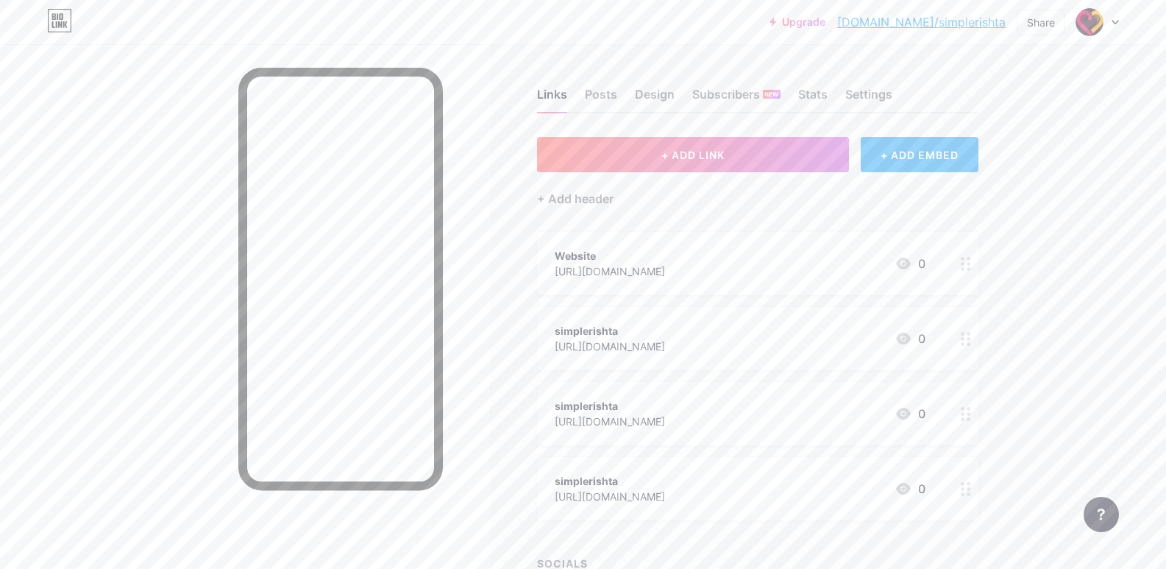
click at [802, 333] on div "simplerishta [URL][DOMAIN_NAME] 0" at bounding box center [740, 339] width 371 height 34
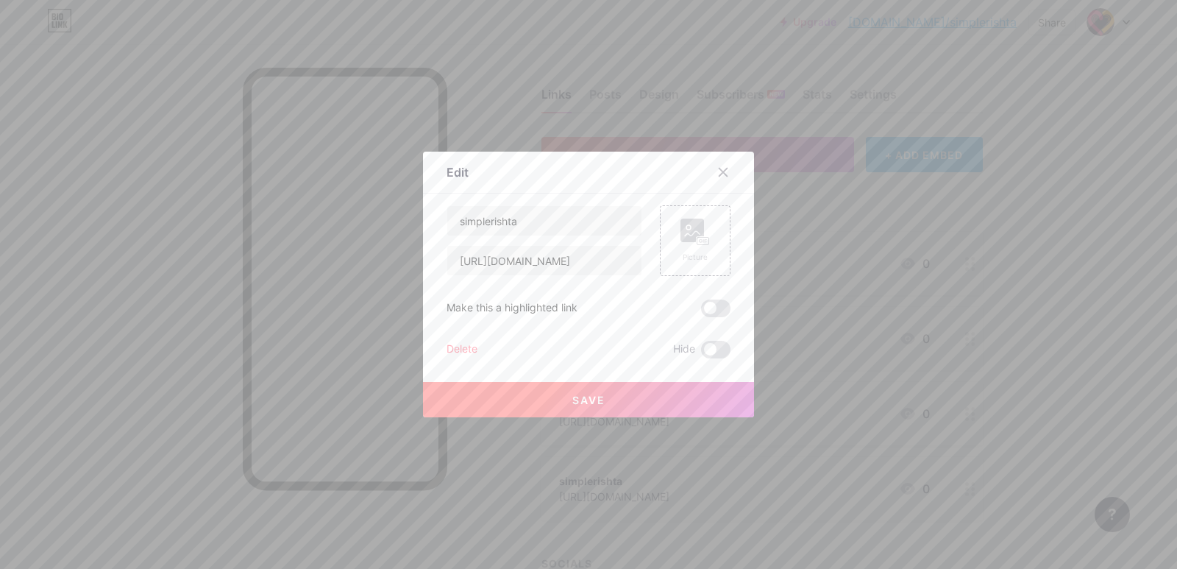
drag, startPoint x: 547, startPoint y: 238, endPoint x: 421, endPoint y: 215, distance: 128.7
click at [423, 215] on div "Edit Content YouTube Play YouTube video without leaving your page. ADD Vimeo Pl…" at bounding box center [588, 285] width 331 height 266
click at [533, 213] on input "simplerishta" at bounding box center [544, 220] width 194 height 29
type input "Facebook"
click at [585, 400] on span "Save" at bounding box center [588, 400] width 33 height 13
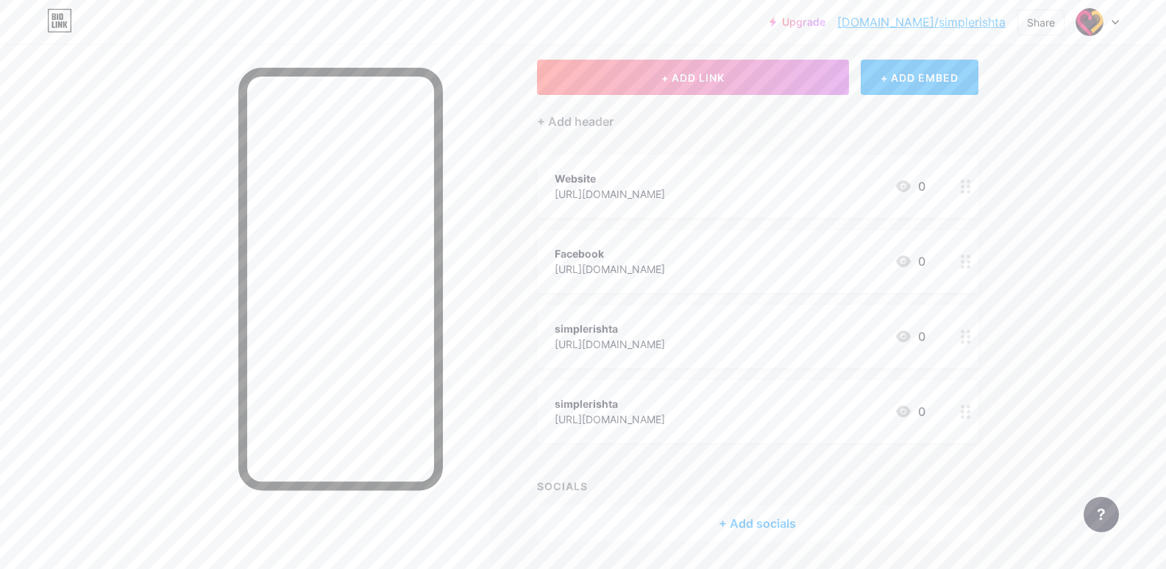
scroll to position [122, 0]
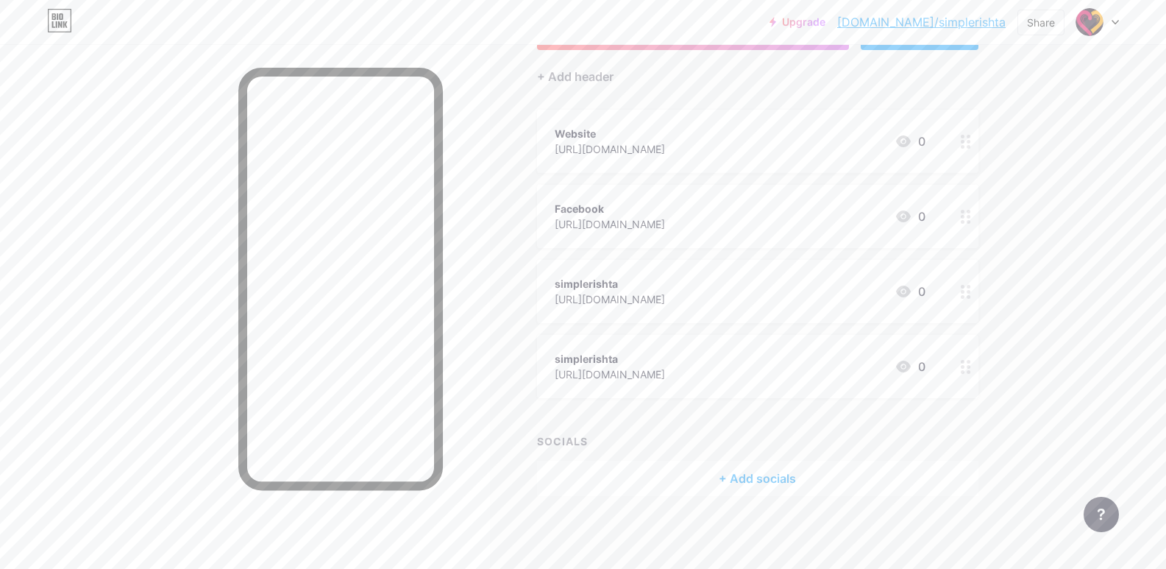
click at [741, 268] on div "simplerishta [URL][DOMAIN_NAME] 0" at bounding box center [757, 291] width 441 height 63
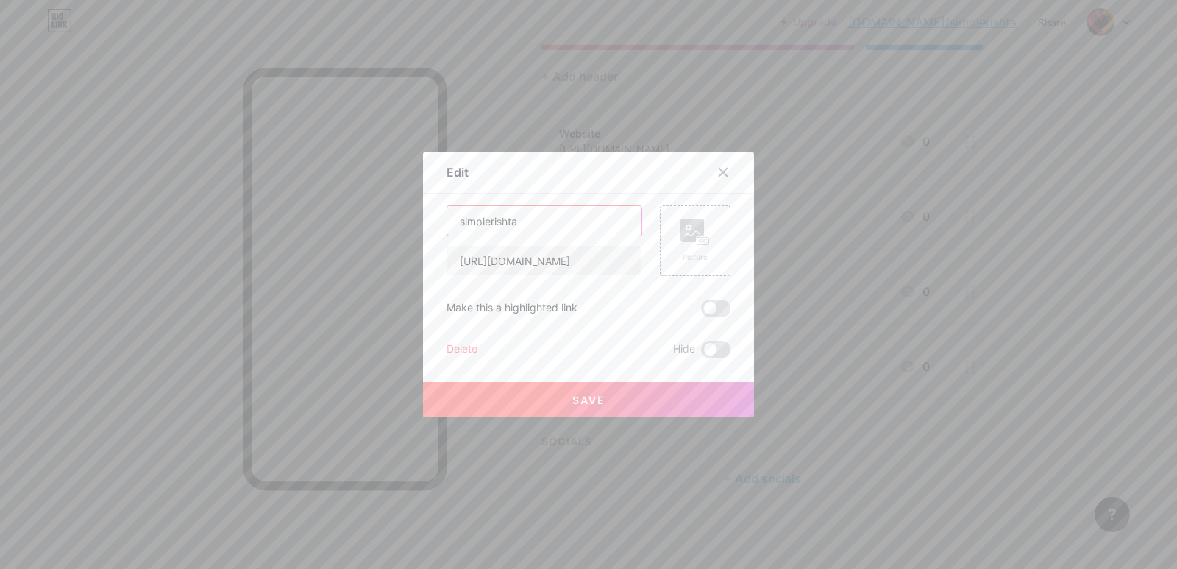
drag, startPoint x: 472, startPoint y: 224, endPoint x: 372, endPoint y: 237, distance: 100.9
click at [372, 237] on div "Edit Content YouTube Play YouTube video without leaving your page. ADD Vimeo Pl…" at bounding box center [588, 284] width 1177 height 569
type input "Instagram"
click at [561, 404] on button "Save" at bounding box center [588, 399] width 331 height 35
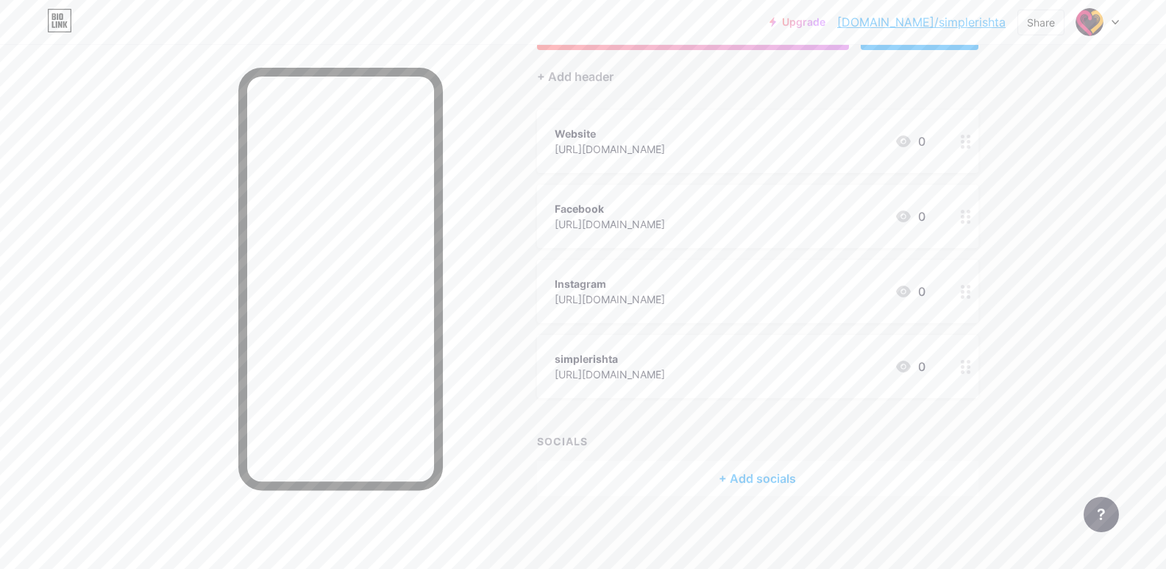
click at [665, 365] on div "simplerishta" at bounding box center [610, 358] width 110 height 15
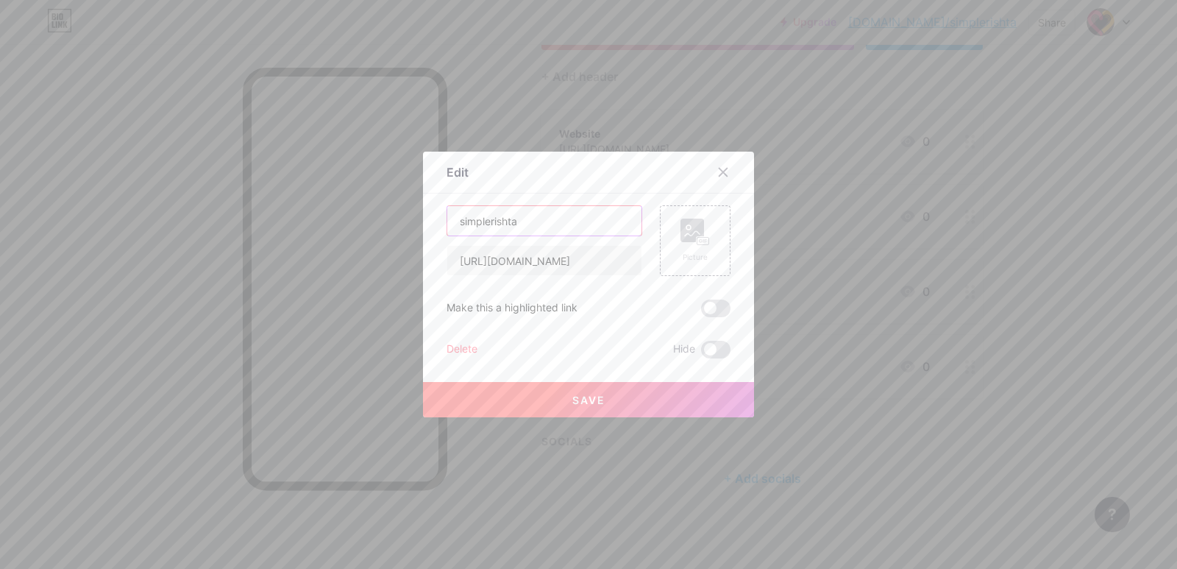
drag, startPoint x: 545, startPoint y: 231, endPoint x: 403, endPoint y: 229, distance: 141.3
click at [403, 229] on div "Edit Content YouTube Play YouTube video without leaving your page. ADD Vimeo Pl…" at bounding box center [588, 284] width 1177 height 569
type input "Linkedin"
click at [546, 402] on button "Save" at bounding box center [588, 399] width 331 height 35
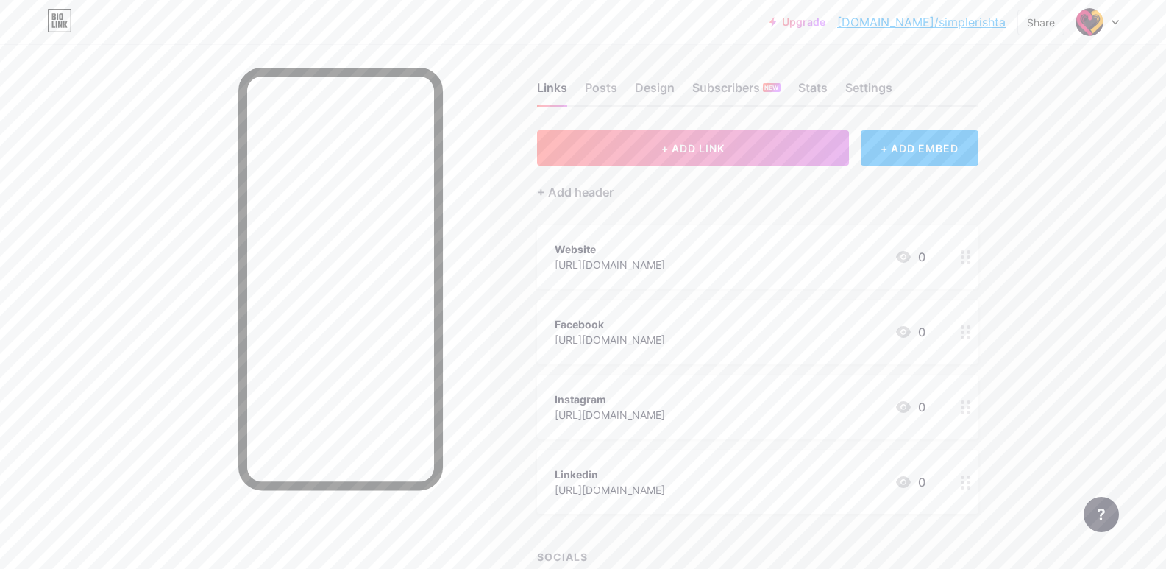
scroll to position [0, 0]
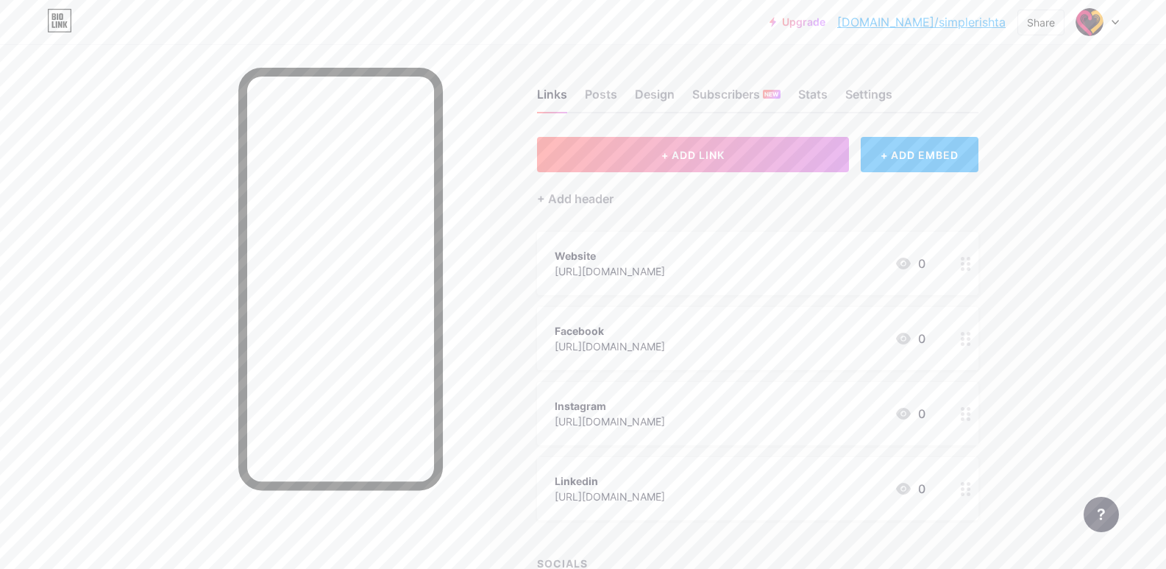
click at [968, 21] on link "[DOMAIN_NAME]/simplerishta" at bounding box center [921, 22] width 169 height 18
